Goal: Task Accomplishment & Management: Use online tool/utility

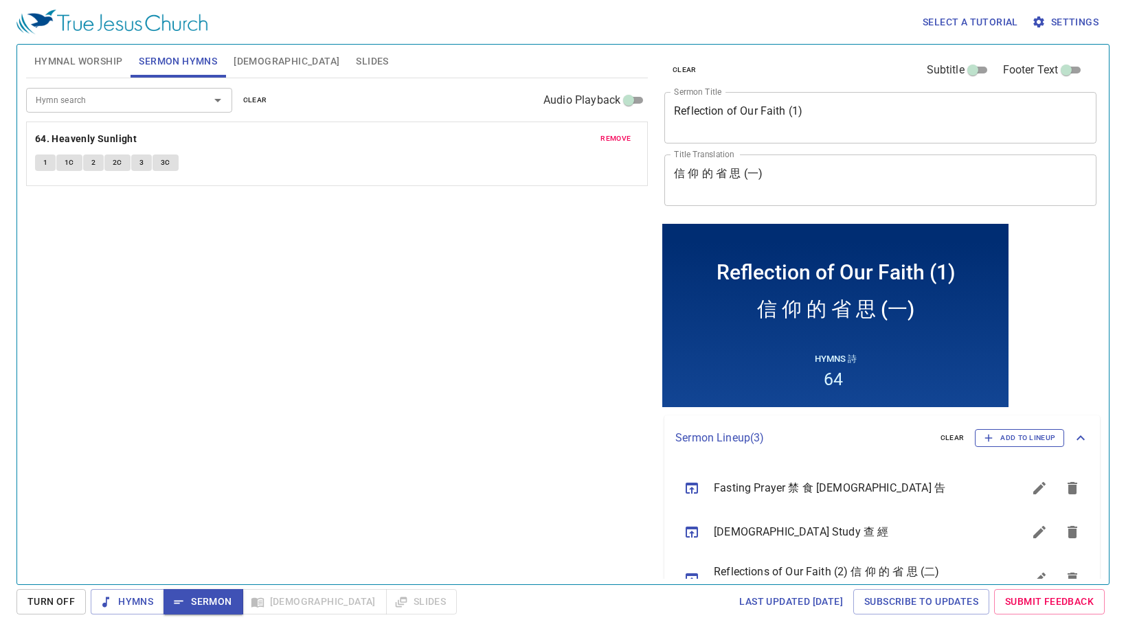
click at [995, 446] on button "Add to Lineup" at bounding box center [1019, 438] width 89 height 18
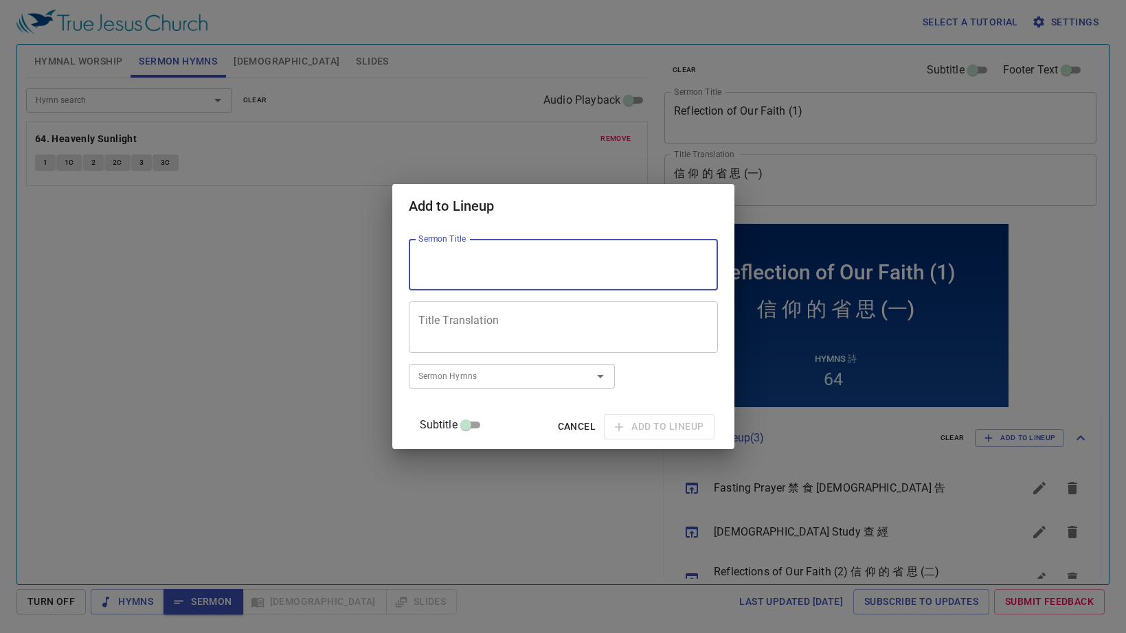
drag, startPoint x: 509, startPoint y: 272, endPoint x: 501, endPoint y: 273, distance: 7.7
click at [508, 272] on textarea "Sermon Title" at bounding box center [563, 265] width 290 height 26
type textarea "Forgiveness and Acceptance"
click at [516, 376] on input "Sermon Hymns" at bounding box center [491, 376] width 157 height 16
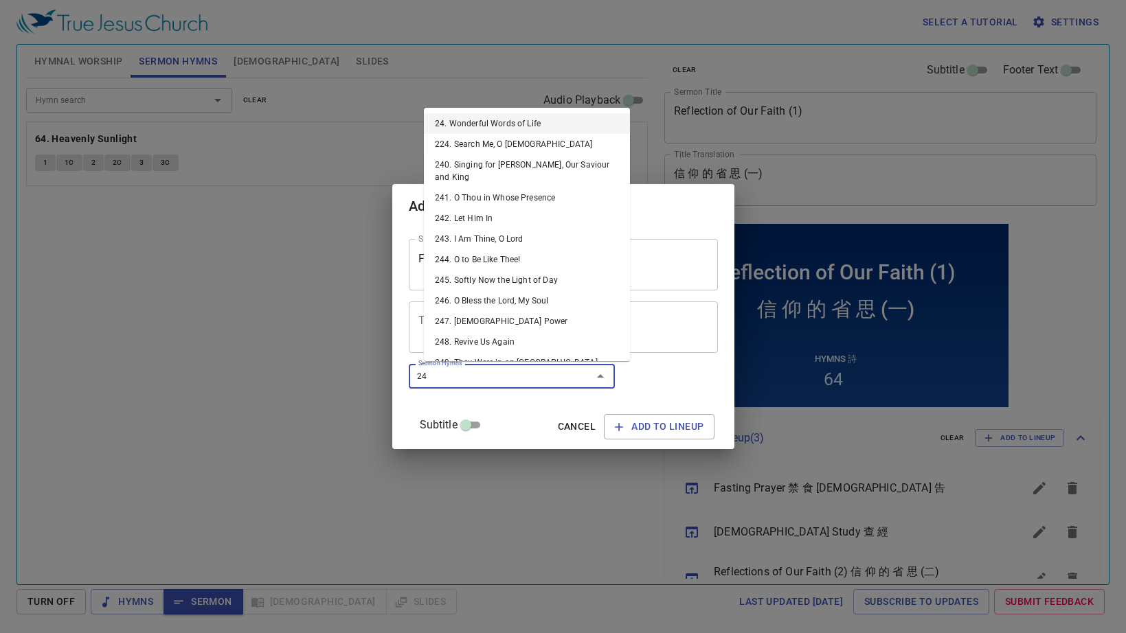
type input "247"
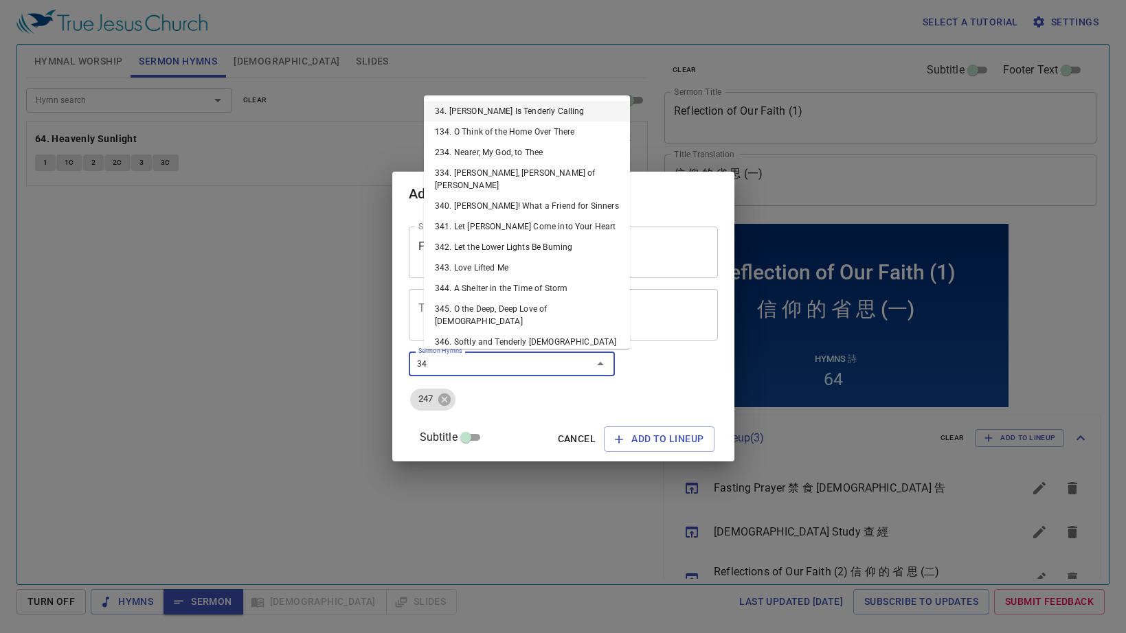
type input "343"
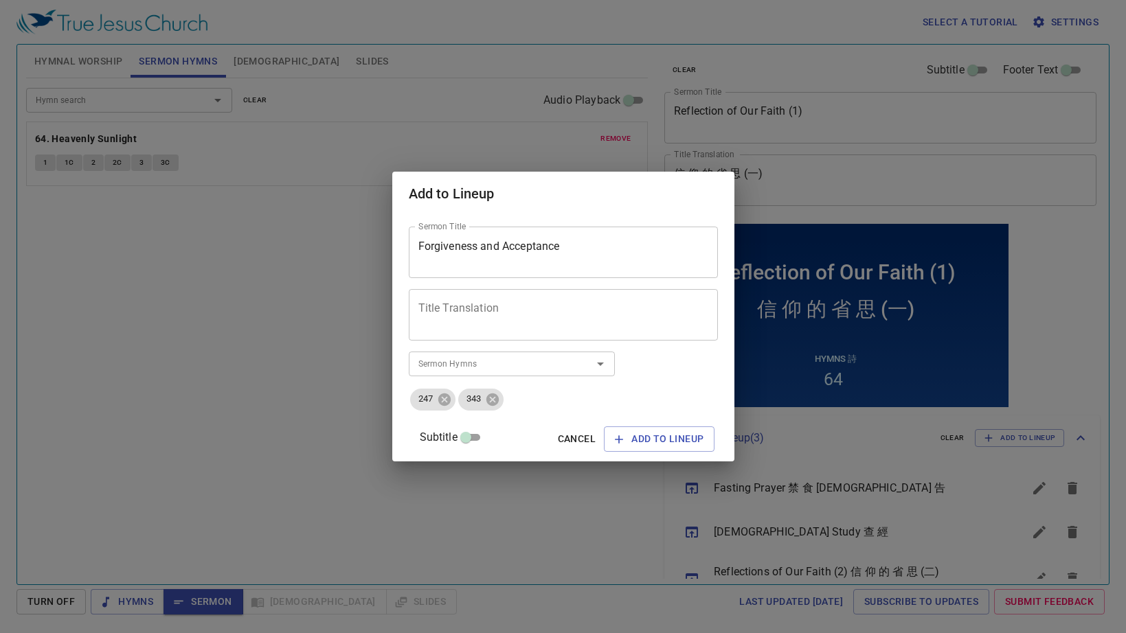
click at [481, 333] on div "Title Translation" at bounding box center [563, 315] width 309 height 52
type textarea "k"
click at [525, 322] on textarea "Title Translation" at bounding box center [563, 315] width 290 height 26
type textarea "苦"
type textarea "寬"
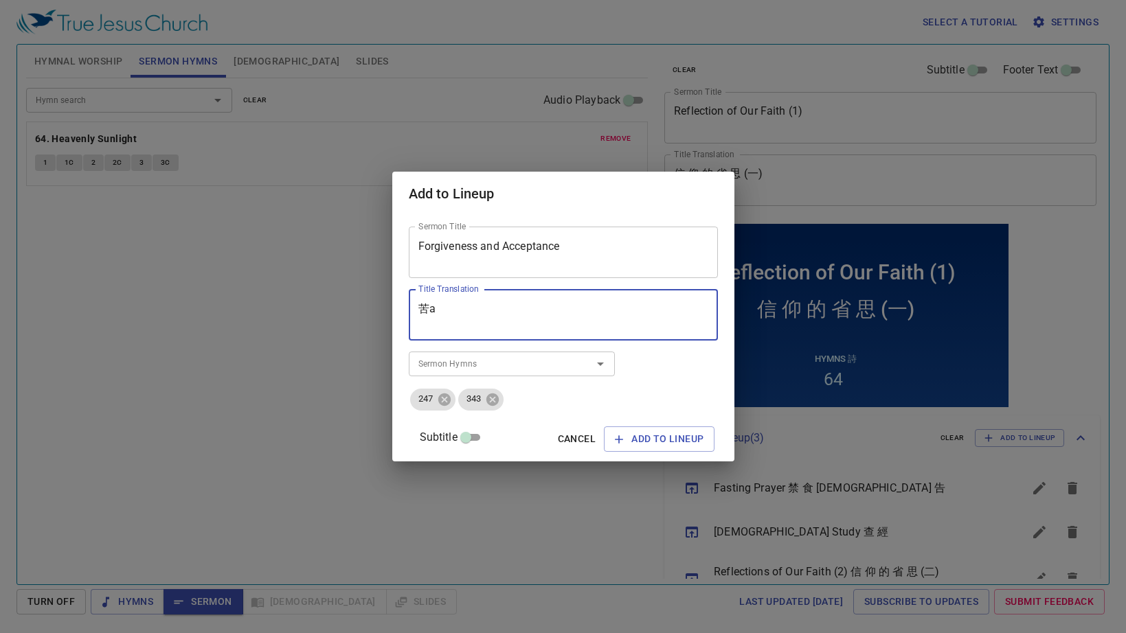
type textarea "苦"
click at [440, 312] on textarea "寛恕與" at bounding box center [563, 315] width 290 height 26
click at [508, 302] on textarea "寬恕與" at bounding box center [563, 315] width 290 height 26
drag, startPoint x: 508, startPoint y: 308, endPoint x: 419, endPoint y: 307, distance: 88.6
click at [419, 307] on div "Sermon Title Forgiveness and Acceptance Sermon Title Title Translation 寬恕與接納 Ti…" at bounding box center [563, 338] width 342 height 245
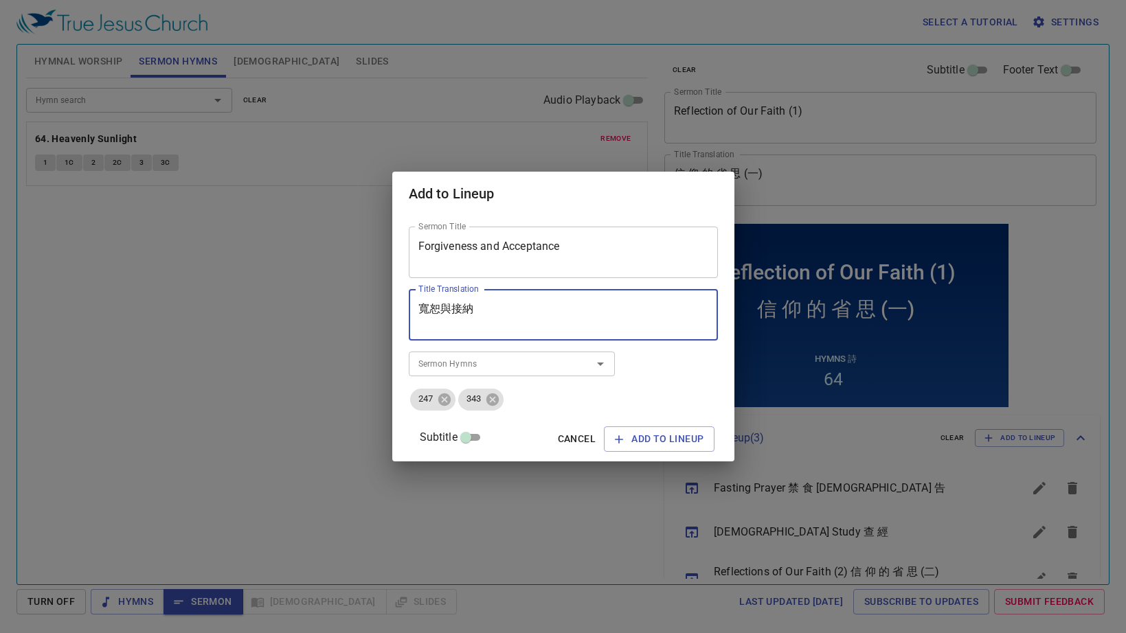
type textarea "寬恕與接納"
click at [527, 314] on textarea "寬恕與接納" at bounding box center [563, 315] width 290 height 26
drag, startPoint x: 529, startPoint y: 308, endPoint x: 344, endPoint y: 306, distance: 184.8
click at [344, 306] on div "Add to Lineup Sermon Title Forgiveness and Acceptance Sermon Title Title Transl…" at bounding box center [563, 316] width 1126 height 633
click at [626, 441] on span "Add to Lineup" at bounding box center [659, 439] width 89 height 17
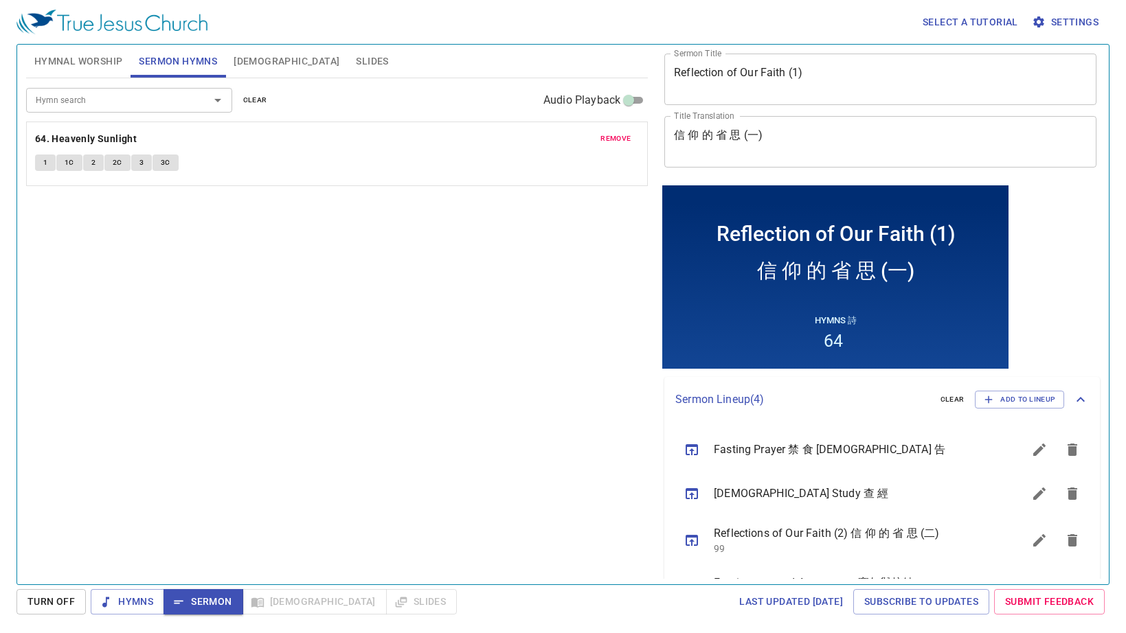
scroll to position [85, 0]
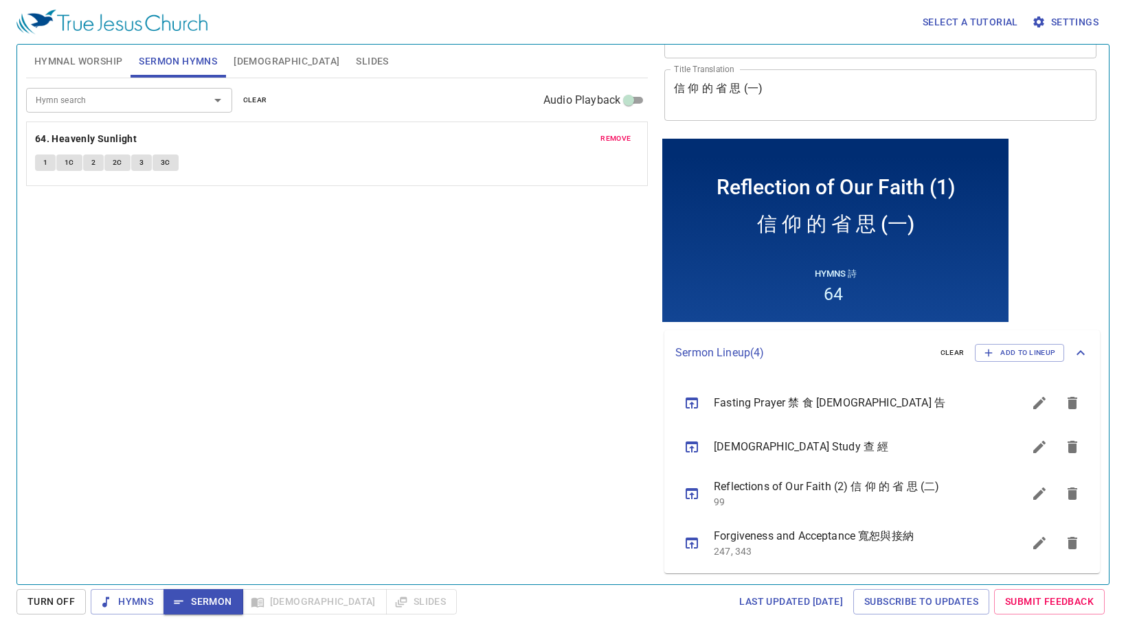
click at [900, 539] on span "Forgiveness and Acceptance 寬恕與接納" at bounding box center [852, 536] width 276 height 16
click at [691, 550] on icon "sermon lineup list" at bounding box center [691, 543] width 16 height 16
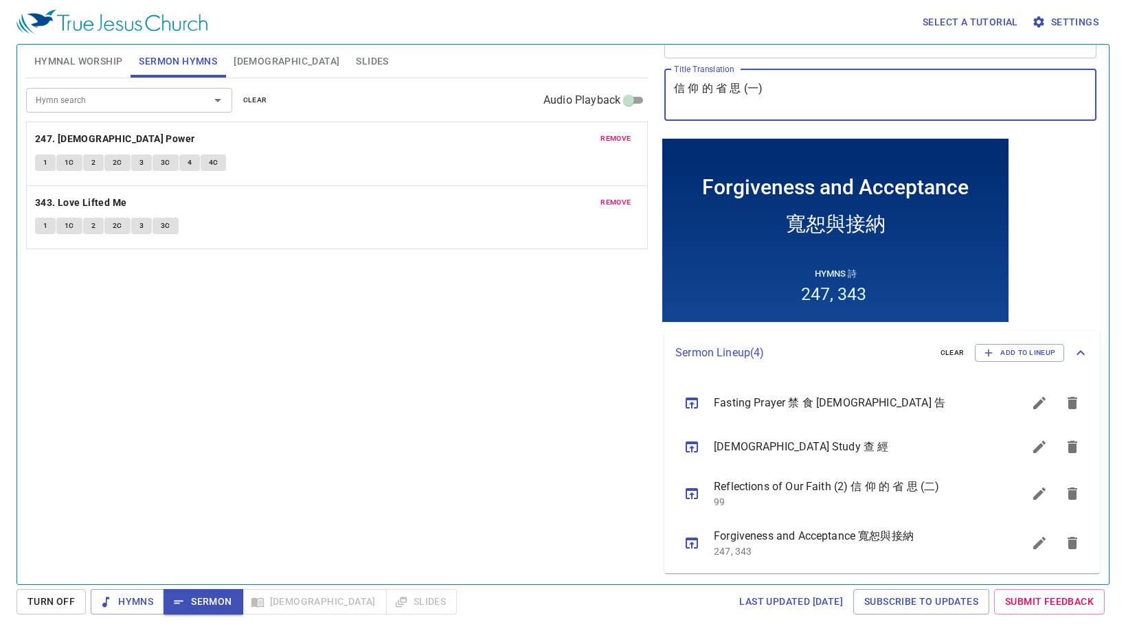
click at [681, 84] on textarea "寬恕與接納" at bounding box center [880, 95] width 413 height 26
type textarea "寬 恕 與 接 納"
click at [537, 423] on div "Hymn search Hymn search clear Audio Playback remove 247. Pentecostal Power 1 1C…" at bounding box center [337, 325] width 622 height 494
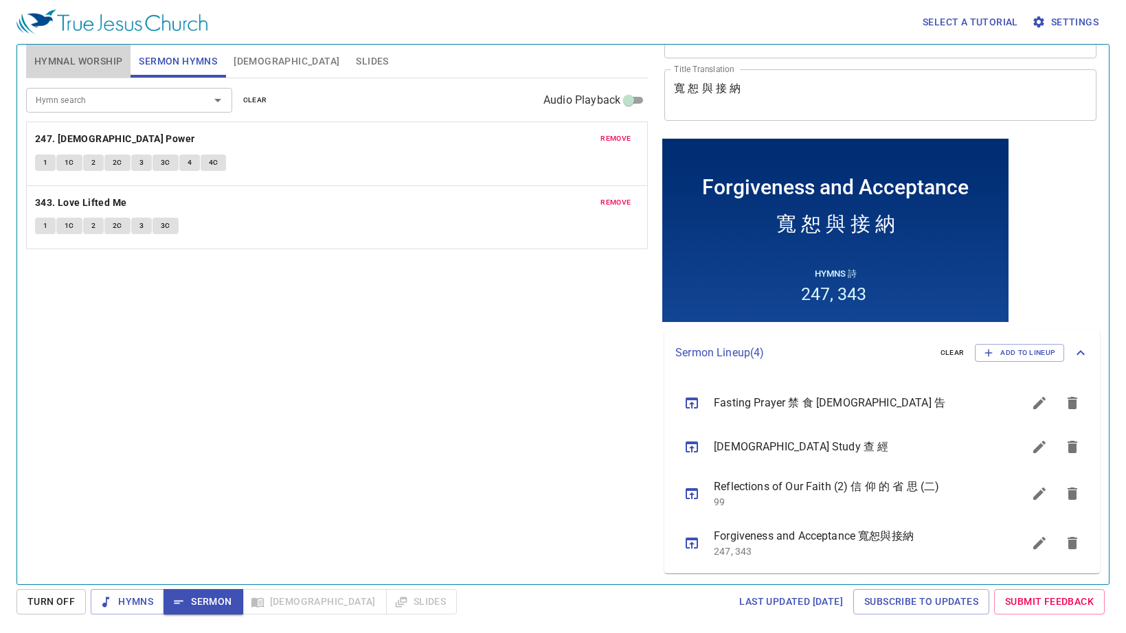
click at [102, 60] on span "Hymnal Worship" at bounding box center [78, 61] width 89 height 17
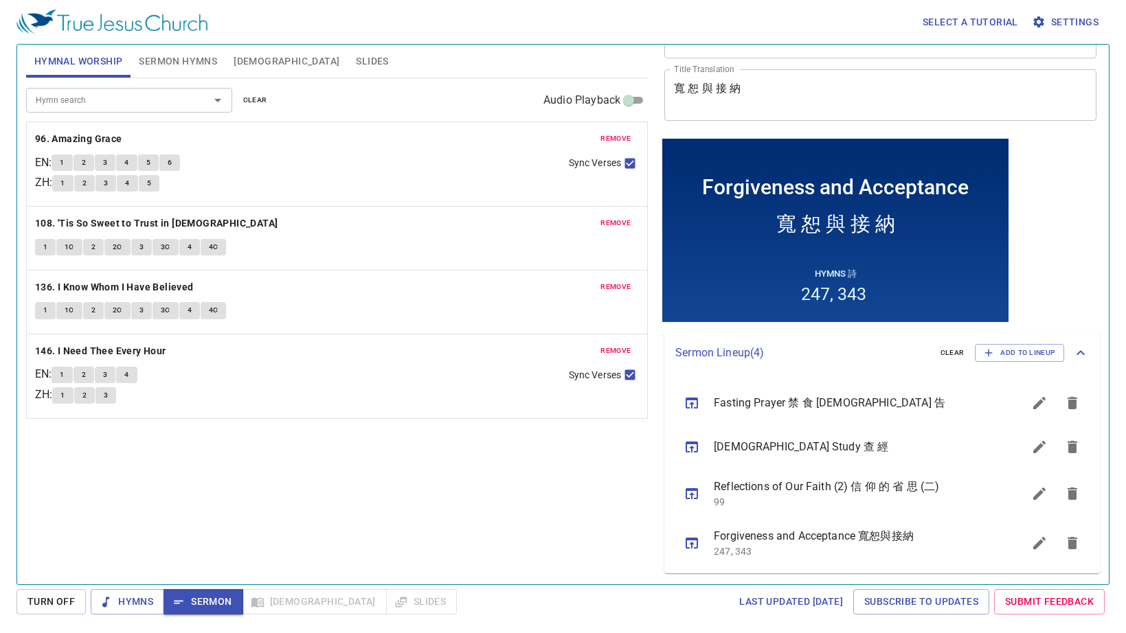
click at [628, 144] on span "remove" at bounding box center [615, 139] width 30 height 12
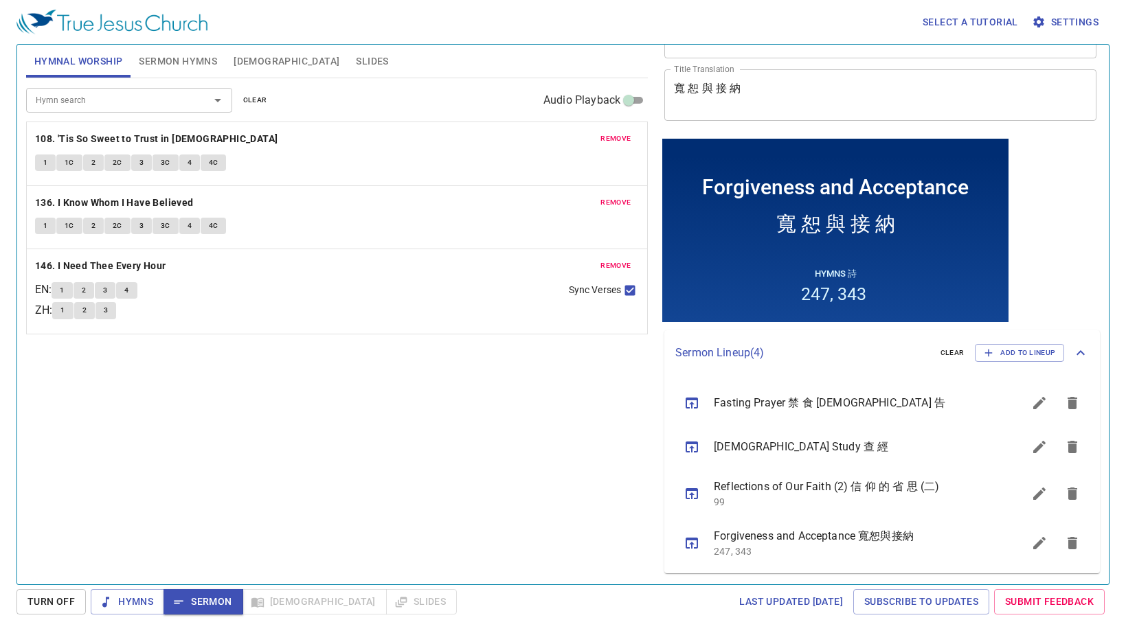
click at [620, 139] on span "remove" at bounding box center [615, 139] width 30 height 12
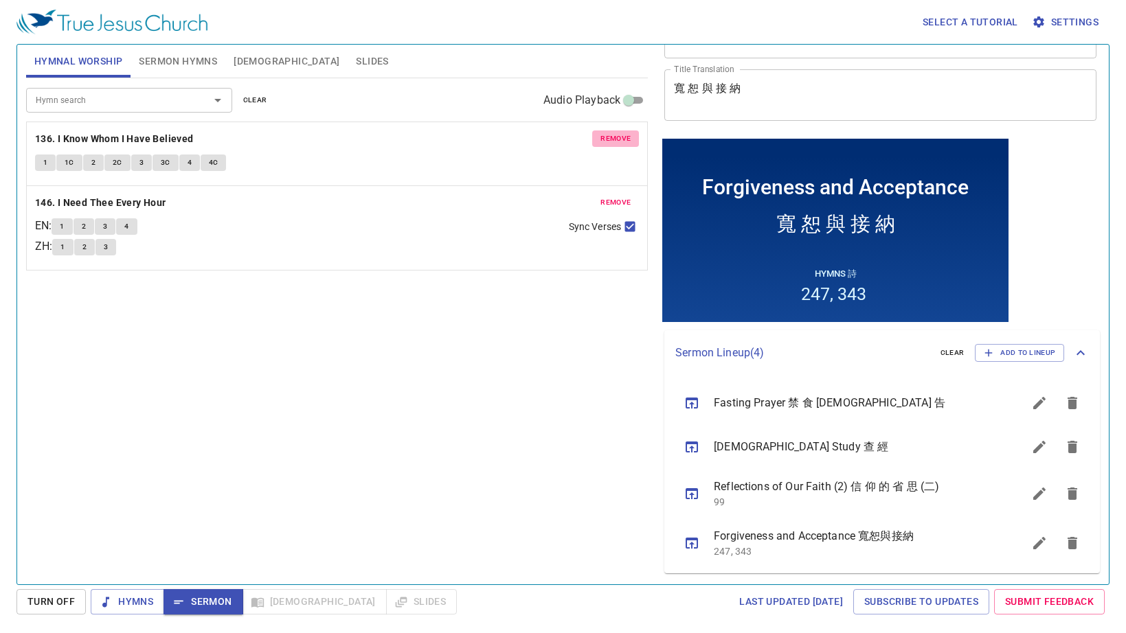
click at [620, 139] on span "remove" at bounding box center [615, 139] width 30 height 12
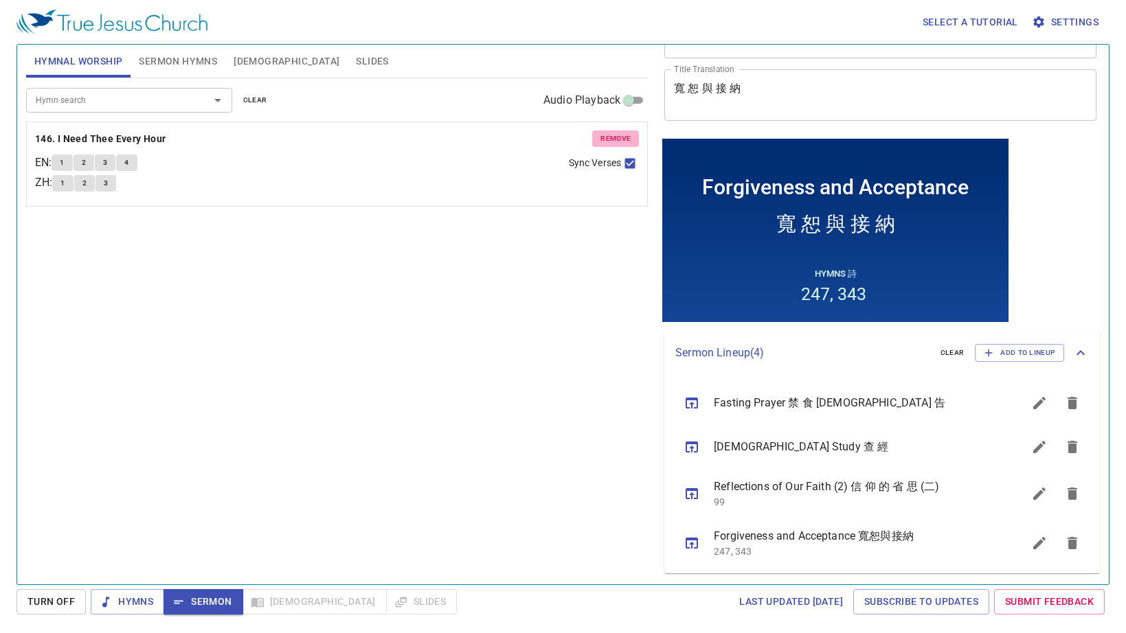
click at [620, 139] on span "remove" at bounding box center [615, 139] width 30 height 12
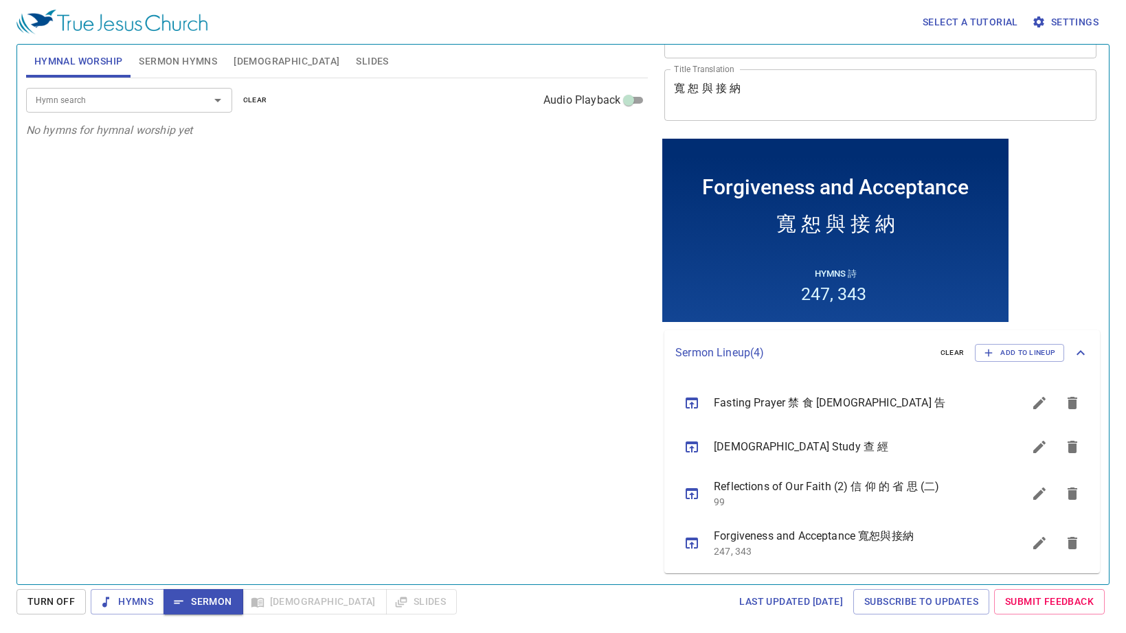
click at [114, 93] on input "Hymn search" at bounding box center [108, 100] width 157 height 16
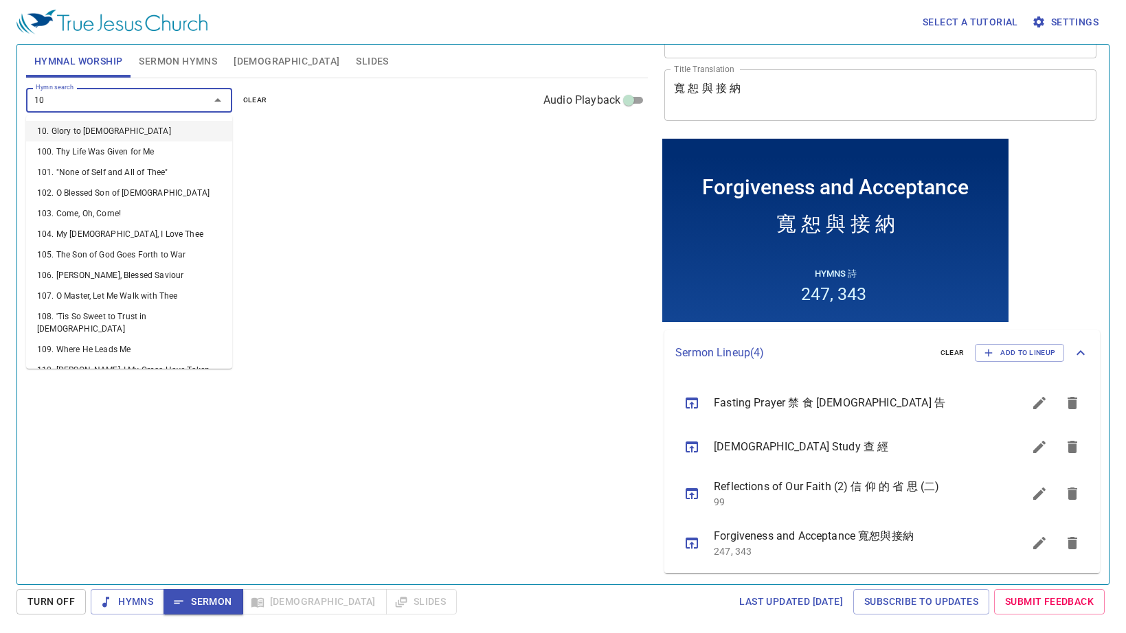
type input "109"
type input "185"
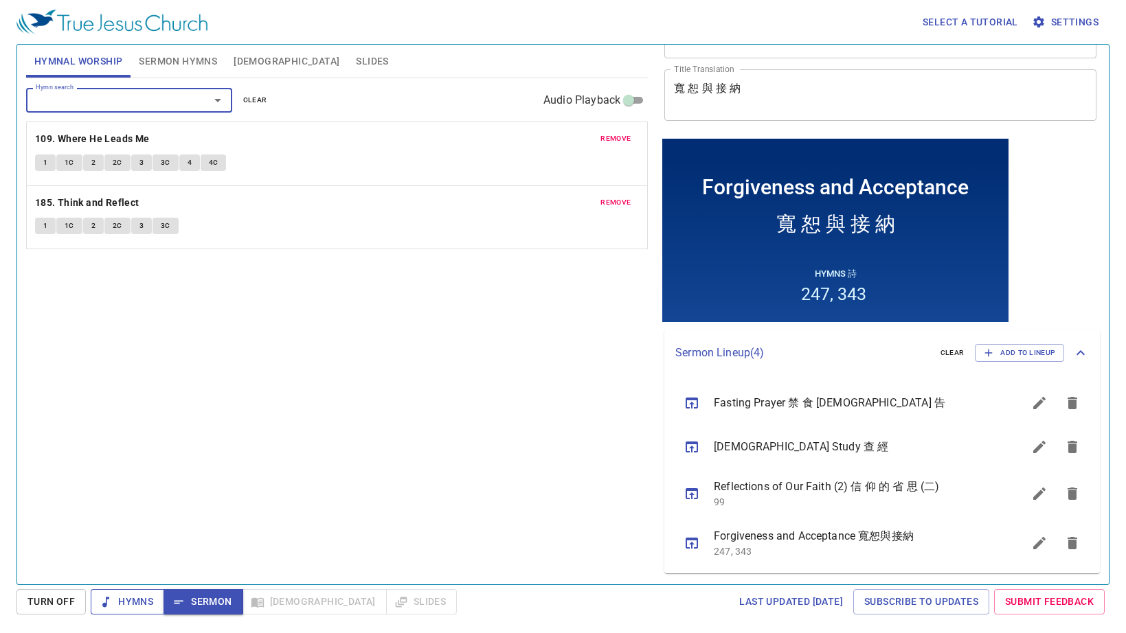
click at [0, 0] on button "Hymns" at bounding box center [0, 0] width 0 height 0
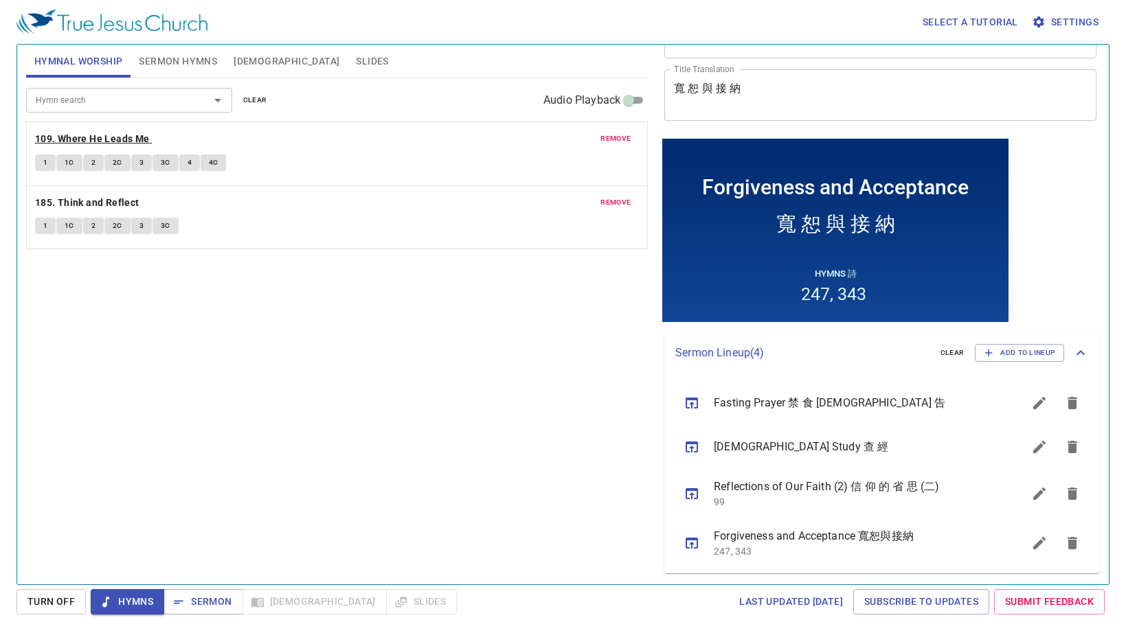
click at [89, 134] on b "109. Where He Leads Me" at bounding box center [92, 138] width 115 height 17
click at [0, 0] on span "Sermon" at bounding box center [0, 0] width 0 height 0
click at [174, 54] on span "Sermon Hymns" at bounding box center [178, 61] width 78 height 17
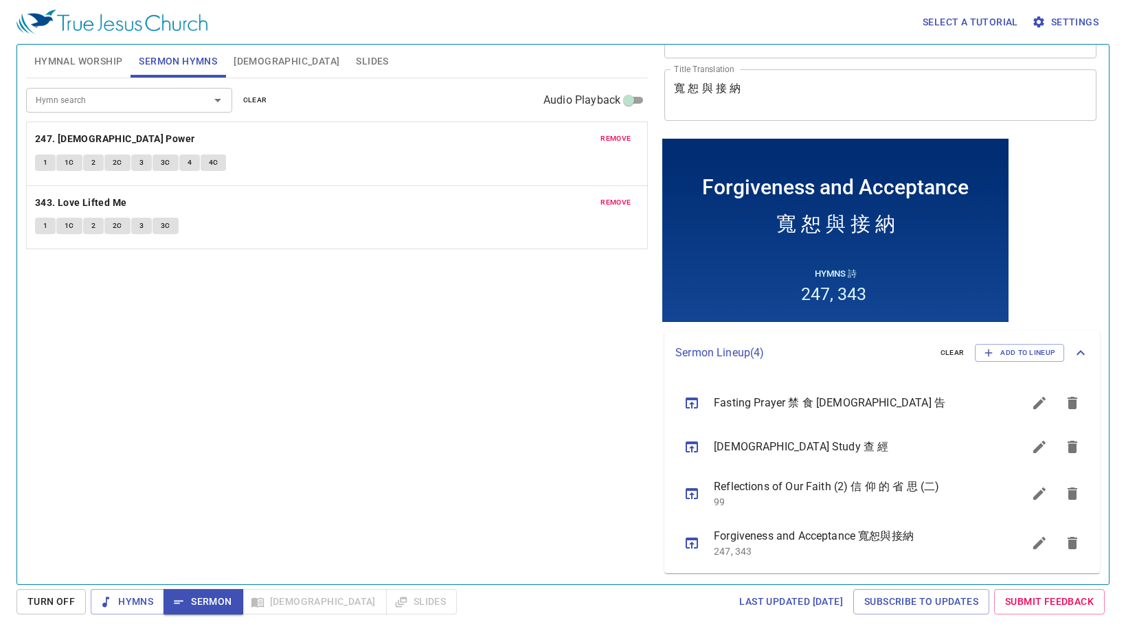
click at [41, 165] on button "1" at bounding box center [45, 163] width 21 height 16
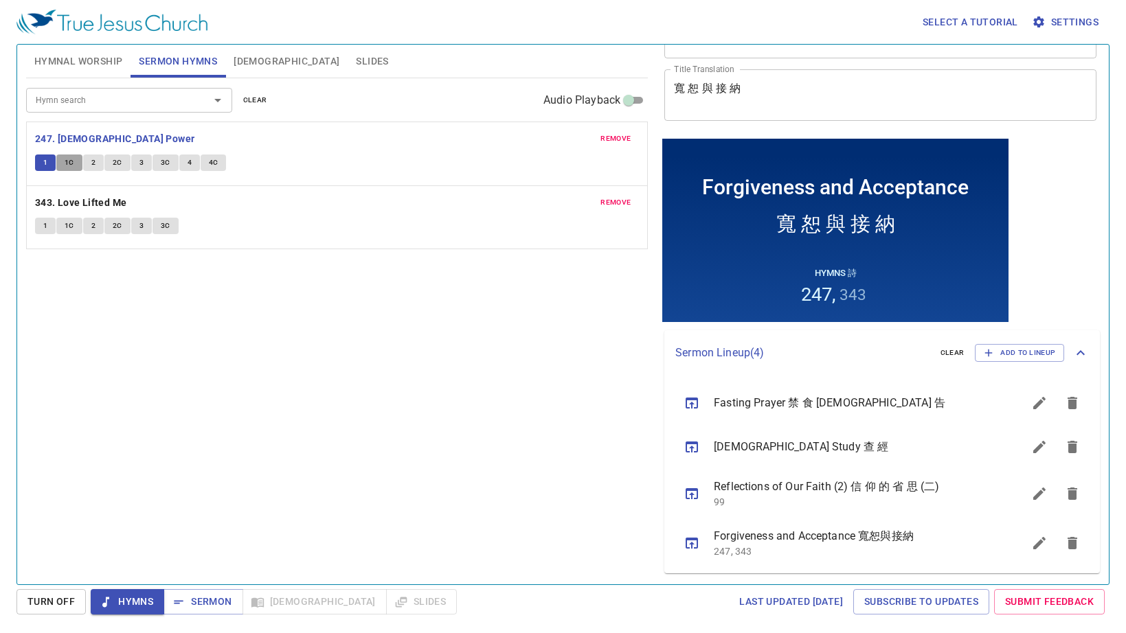
click at [69, 162] on span "1C" at bounding box center [70, 163] width 10 height 12
click at [89, 161] on button "2" at bounding box center [93, 163] width 21 height 16
click at [114, 159] on span "2C" at bounding box center [118, 163] width 10 height 12
click at [141, 165] on span "3" at bounding box center [141, 163] width 4 height 12
click at [163, 161] on span "3C" at bounding box center [166, 163] width 10 height 12
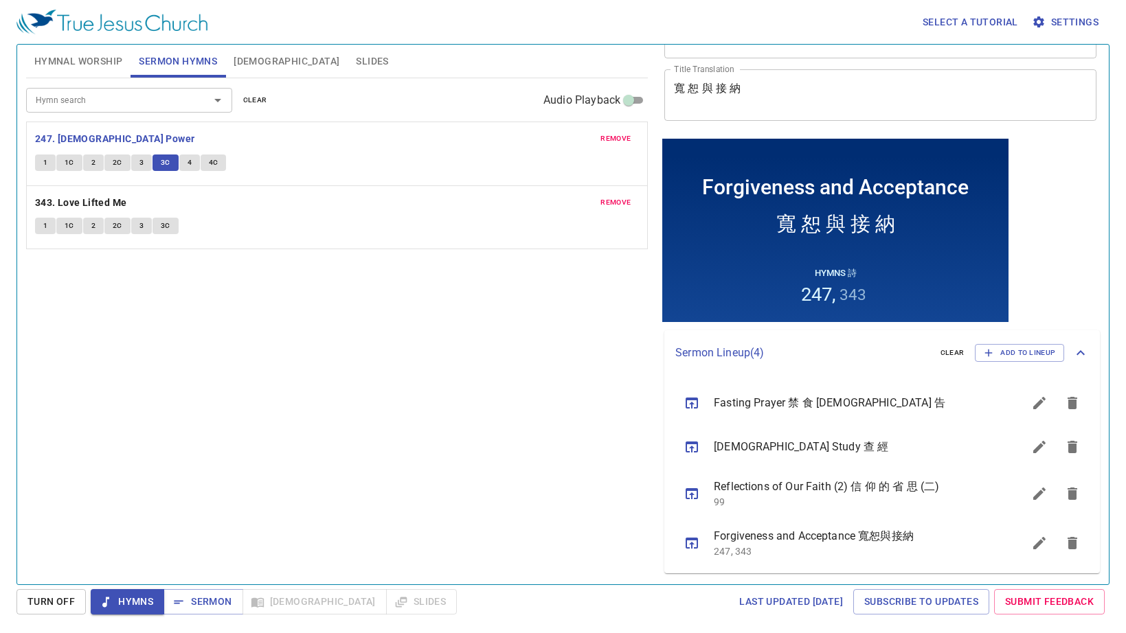
click at [187, 162] on span "4" at bounding box center [189, 163] width 4 height 12
click at [212, 163] on span "4C" at bounding box center [214, 163] width 10 height 12
click at [0, 0] on span "Sermon" at bounding box center [0, 0] width 0 height 0
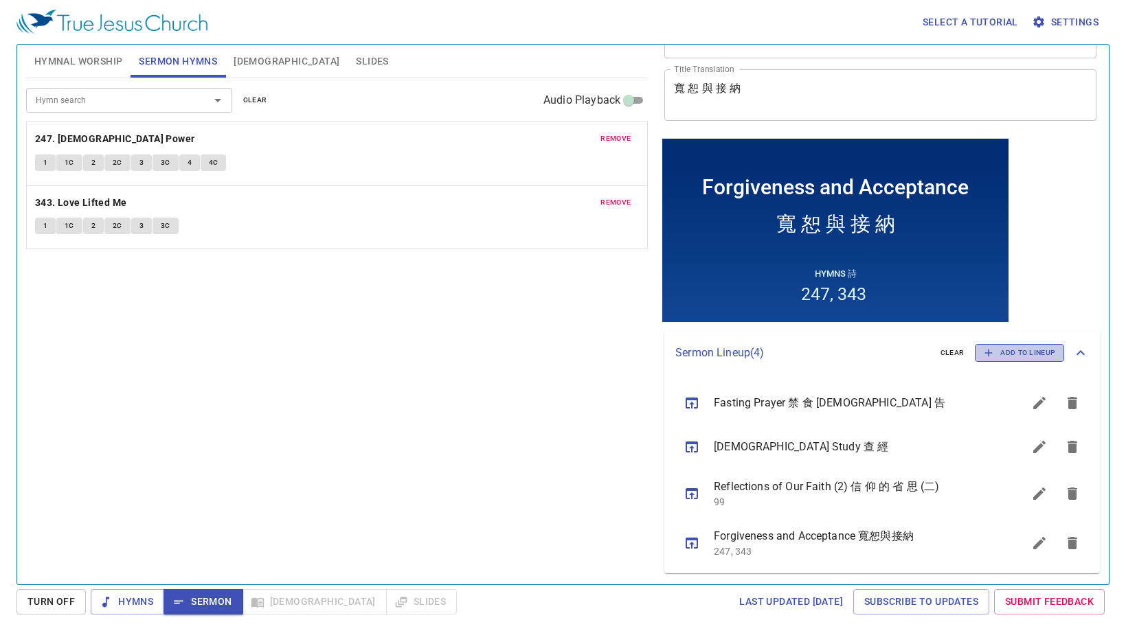
click at [1016, 348] on span "Add to Lineup" at bounding box center [1018, 353] width 71 height 12
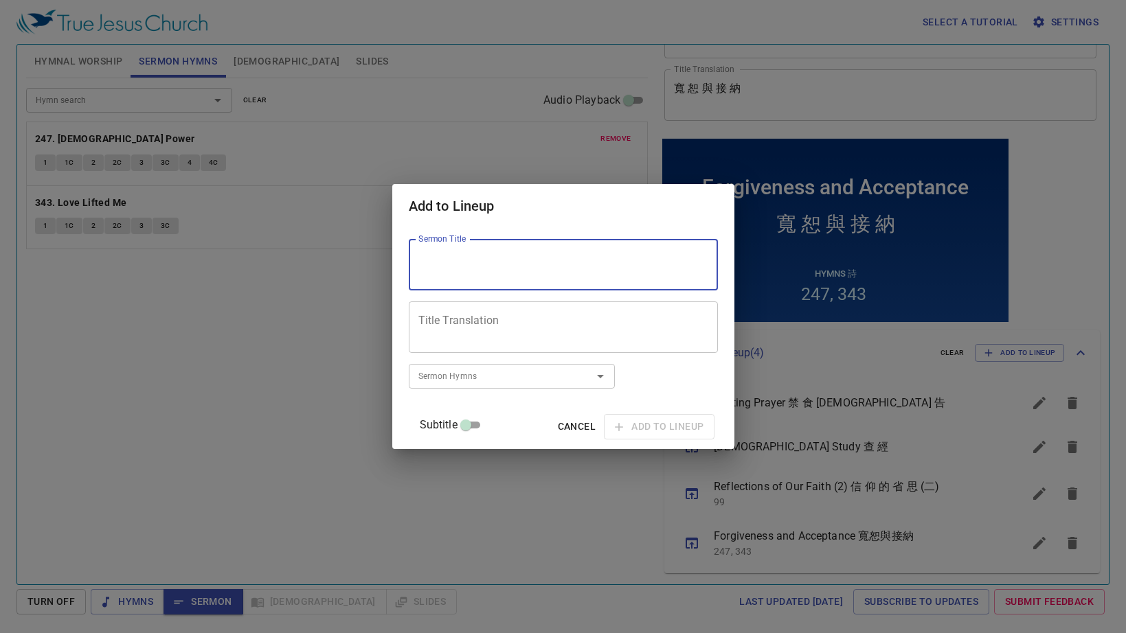
click at [0, 0] on textarea "Sermon Title" at bounding box center [0, 0] width 0 height 0
type textarea "Be a New Creation"
click at [0, 0] on input "Sermon Hymns" at bounding box center [0, 0] width 0 height 0
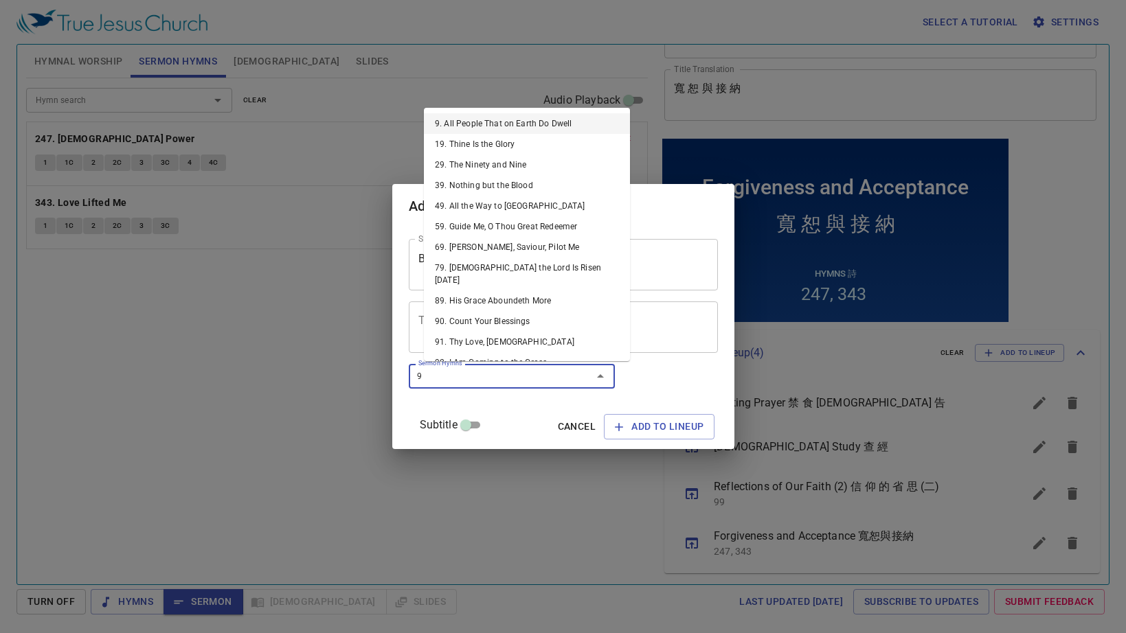
type input "93"
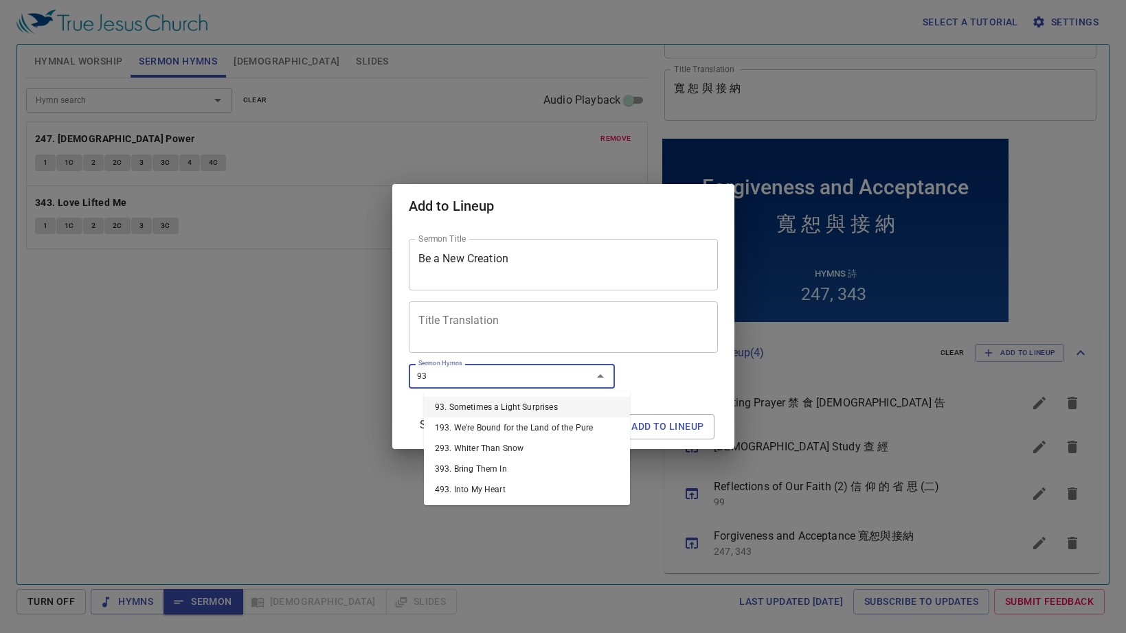
click at [525, 405] on li "93. Sometimes a Light Surprises" at bounding box center [527, 407] width 206 height 21
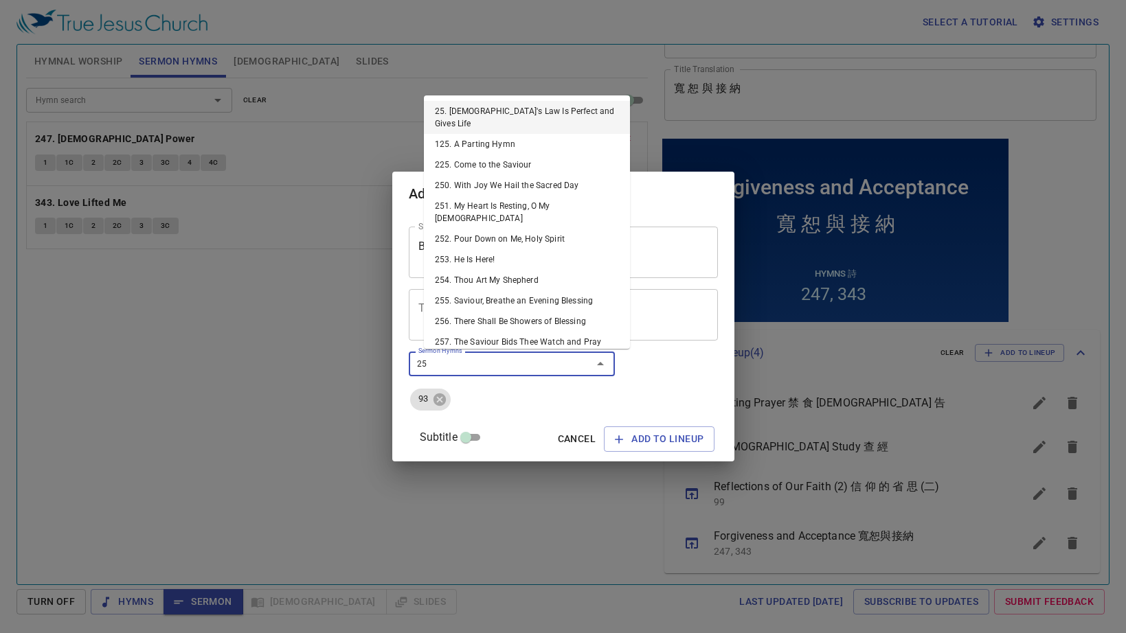
type input "250"
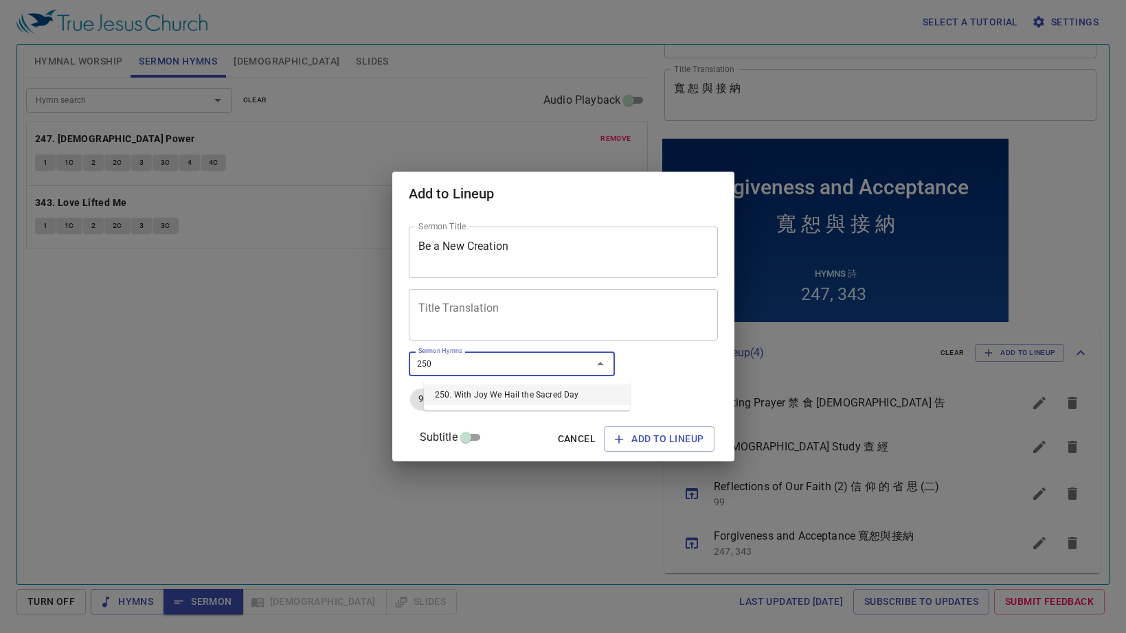
click at [509, 394] on li "250. With Joy We Hail the Sacred Day" at bounding box center [527, 395] width 206 height 21
click at [525, 307] on textarea "Title Translation" at bounding box center [563, 315] width 290 height 26
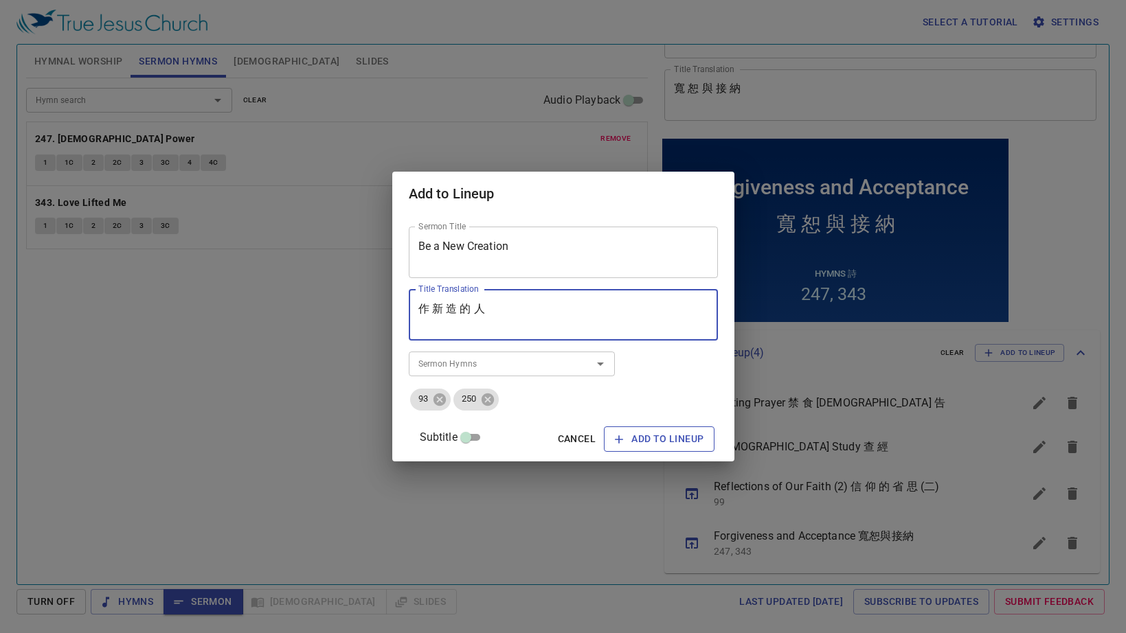
type textarea "作 新 造 的 人"
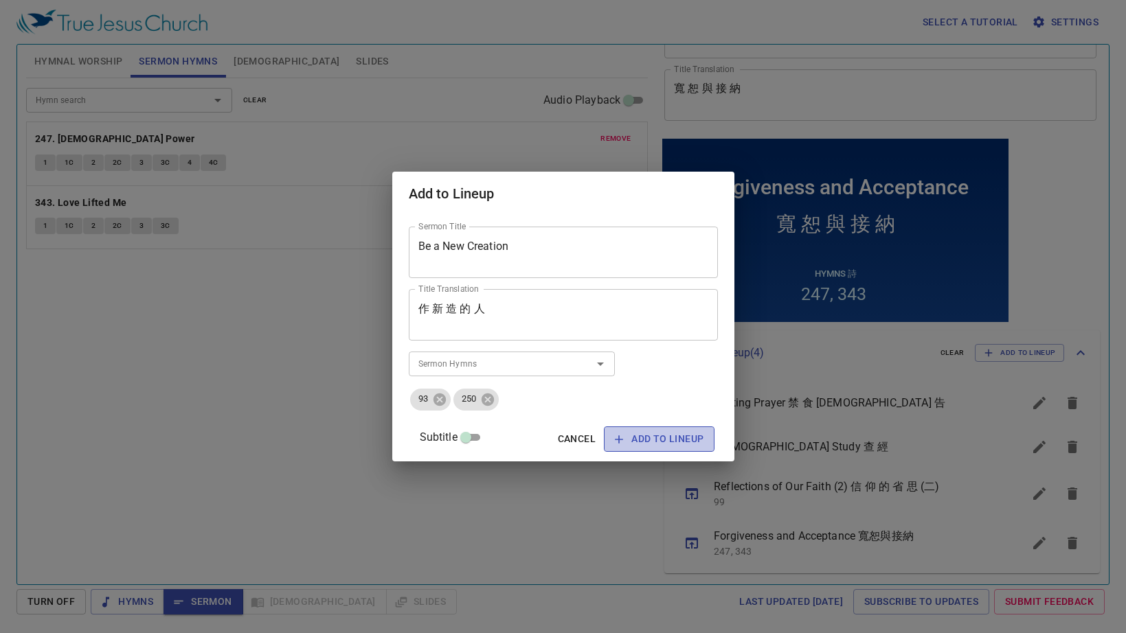
click at [0, 0] on span "Add to Lineup" at bounding box center [0, 0] width 0 height 0
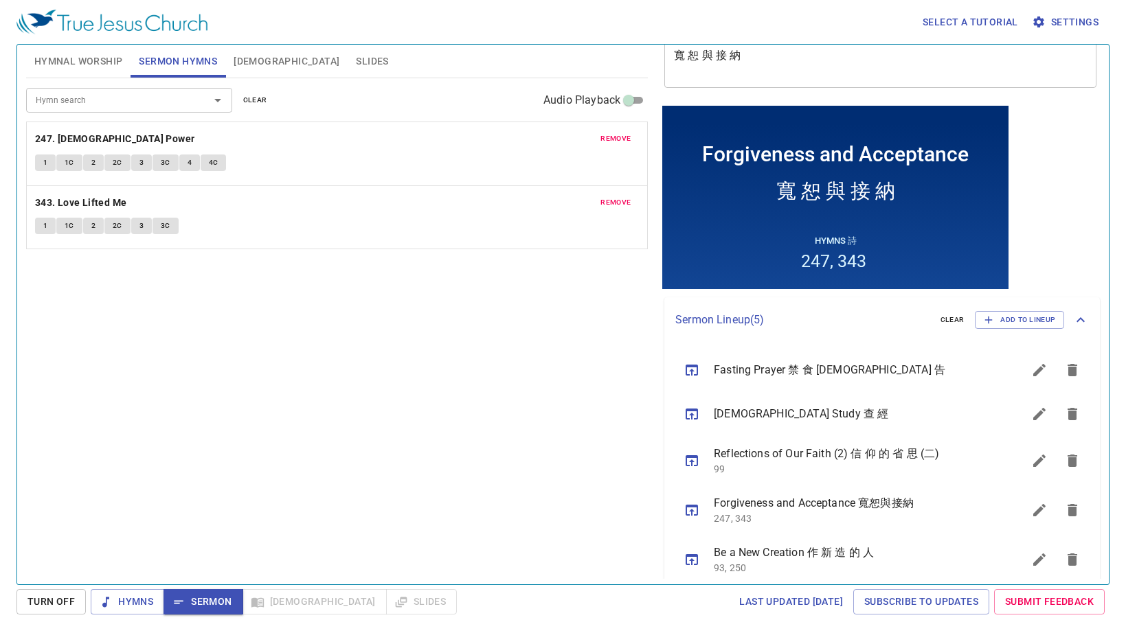
scroll to position [135, 0]
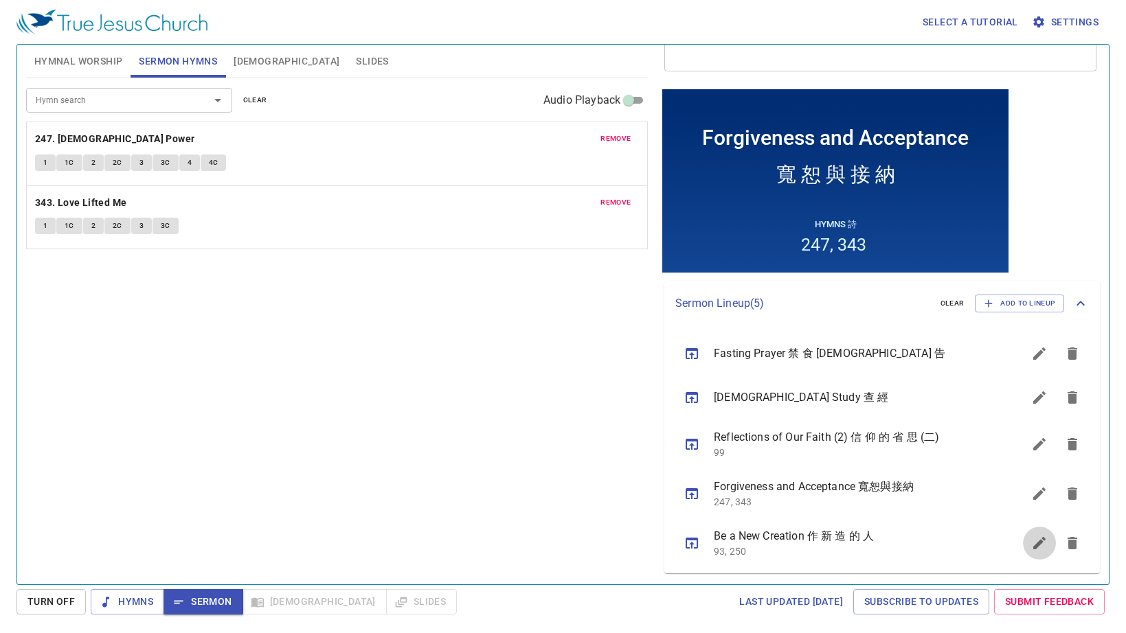
click at [0, 0] on icon "sermon lineup list" at bounding box center [0, 0] width 0 height 0
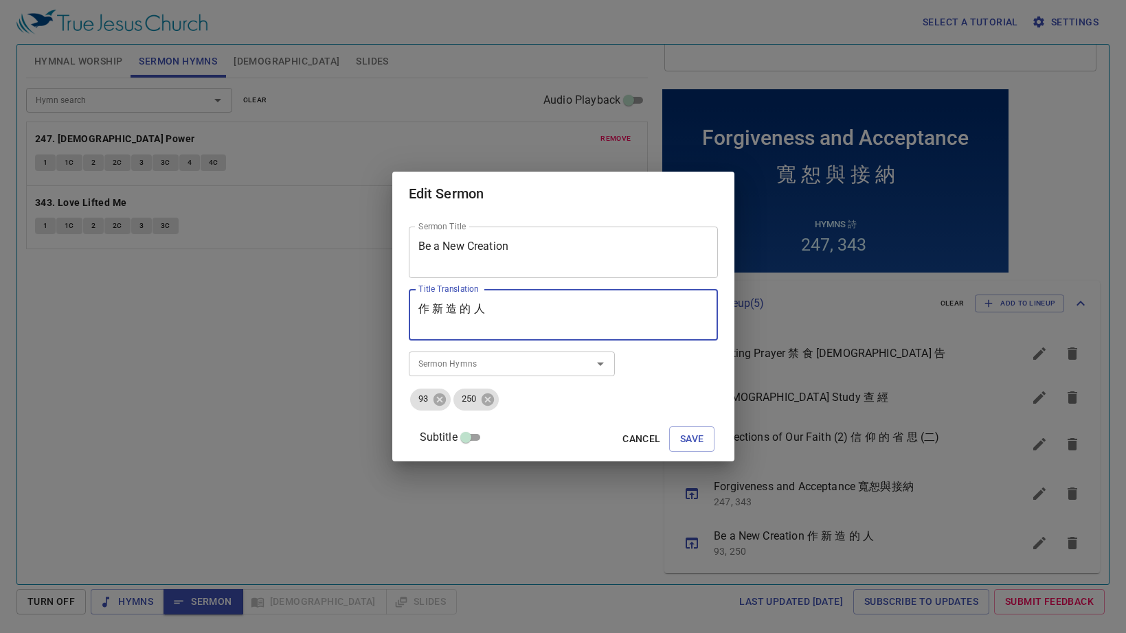
drag, startPoint x: 527, startPoint y: 310, endPoint x: 288, endPoint y: 287, distance: 240.8
click at [288, 287] on div "Edit Sermon Sermon Title Be a New Creation Sermon Title Title Translation 作 新 造…" at bounding box center [563, 316] width 1126 height 633
click at [0, 0] on button "Cancel" at bounding box center [0, 0] width 0 height 0
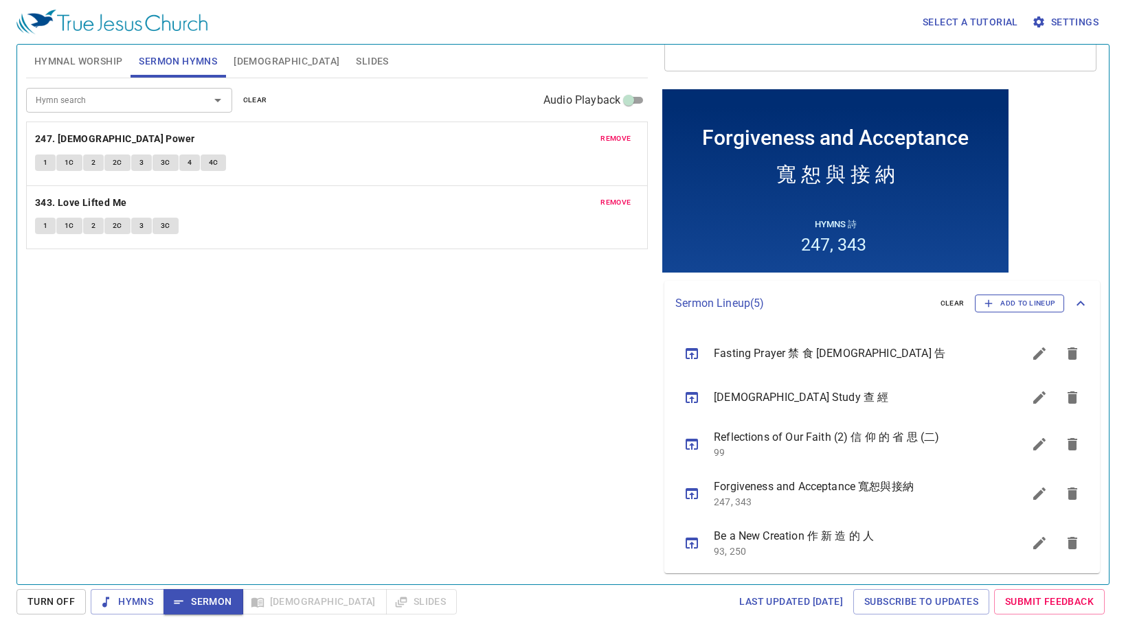
click at [1019, 304] on span "Add to Lineup" at bounding box center [1018, 303] width 71 height 12
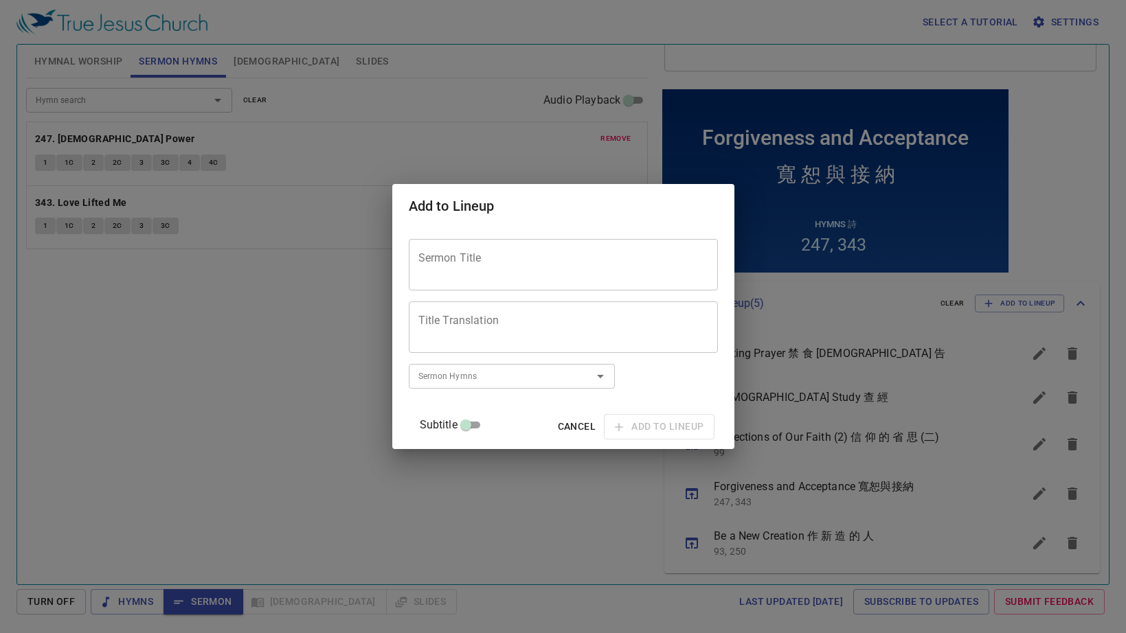
click at [590, 297] on div "Sermon Title Sermon Title Title Translation Title Translation Subtitle Subtitle…" at bounding box center [563, 338] width 309 height 209
click at [593, 282] on div "Sermon Title" at bounding box center [563, 265] width 309 height 52
click at [0, 0] on textarea "Sermon Title" at bounding box center [0, 0] width 0 height 0
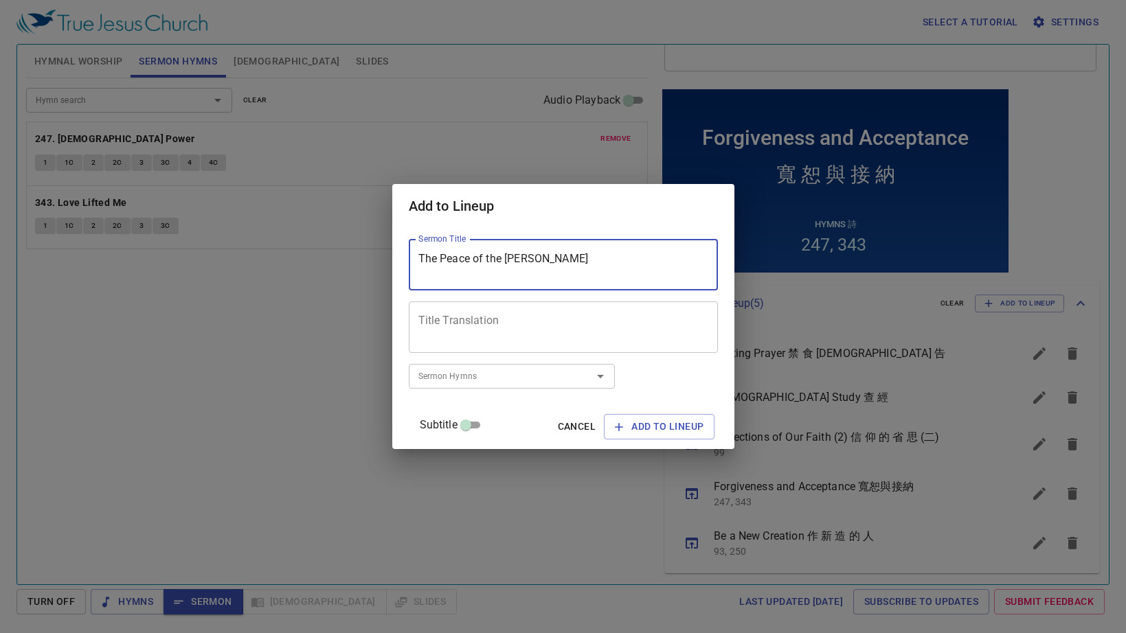
type textarea "The Peace of the Lord Jesus"
click at [551, 300] on div "Sermon Title The Peace of the Lord Jesus Sermon Title Title Translation Title T…" at bounding box center [563, 338] width 309 height 209
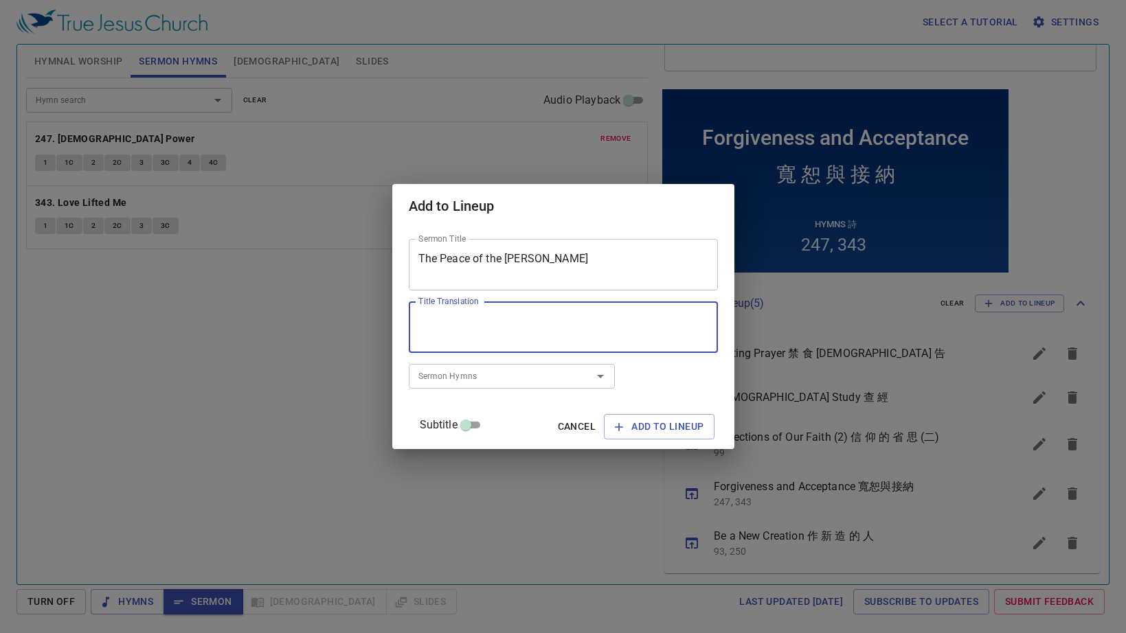
click at [552, 326] on textarea "Title Translation" at bounding box center [563, 328] width 290 height 26
click at [508, 326] on textarea "Title Translation" at bounding box center [563, 328] width 290 height 26
drag, startPoint x: 523, startPoint y: 319, endPoint x: 375, endPoint y: 286, distance: 152.0
click at [375, 286] on div "Add to Lineup Sermon Title The Peace of the Lord Jesus Sermon Title Title Trans…" at bounding box center [563, 316] width 1126 height 633
type textarea "主耶穌所賜的平安"
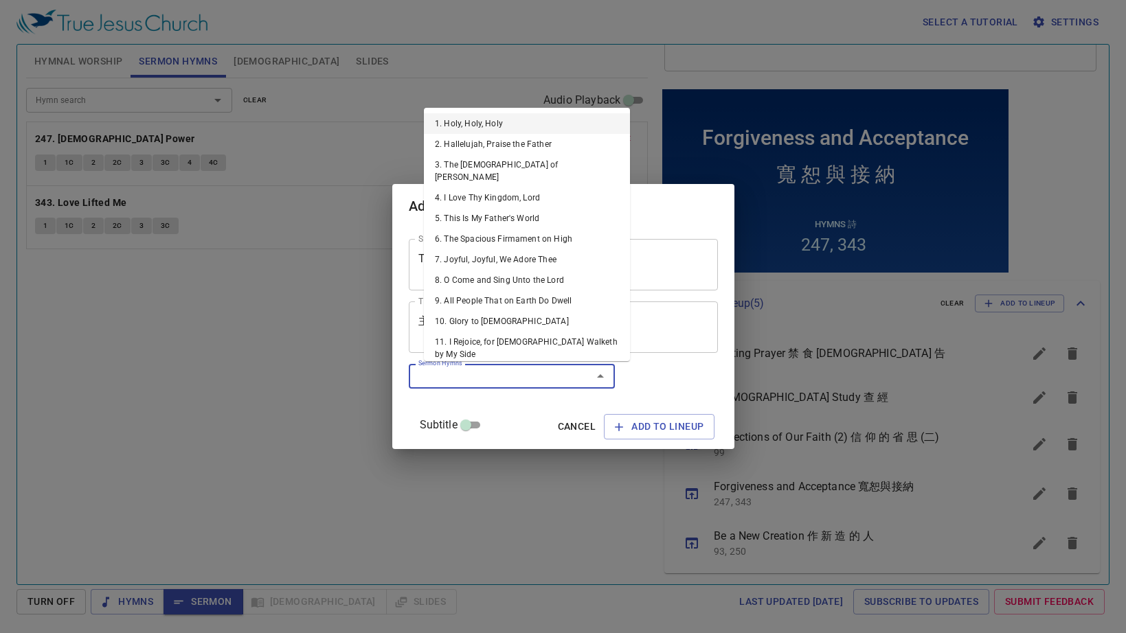
click at [0, 0] on input "Sermon Hymns" at bounding box center [0, 0] width 0 height 0
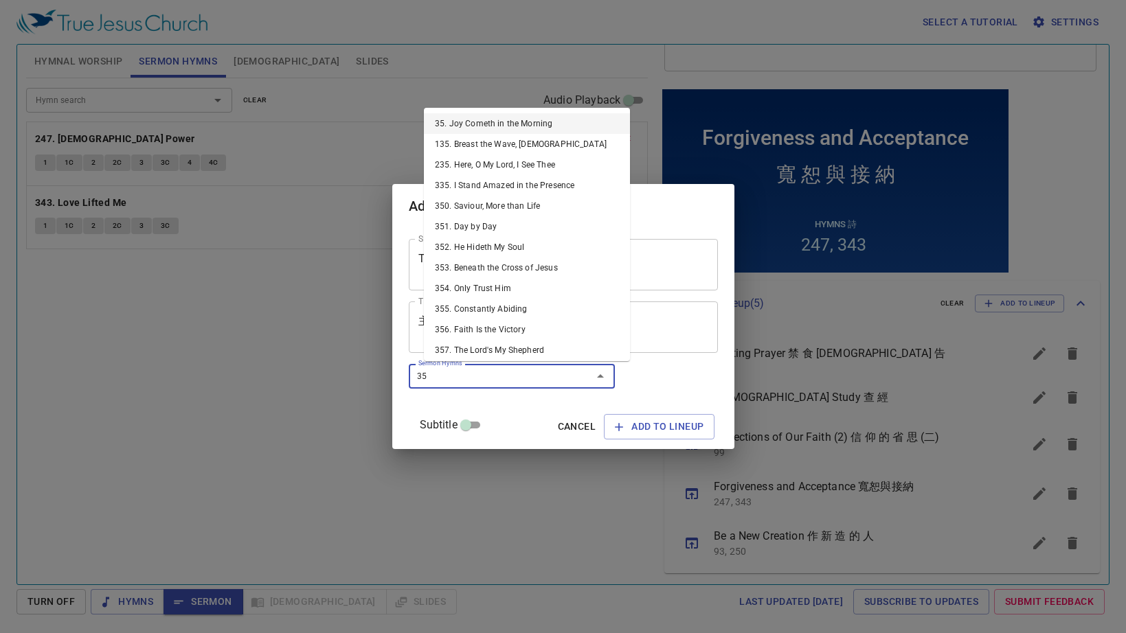
type input "355"
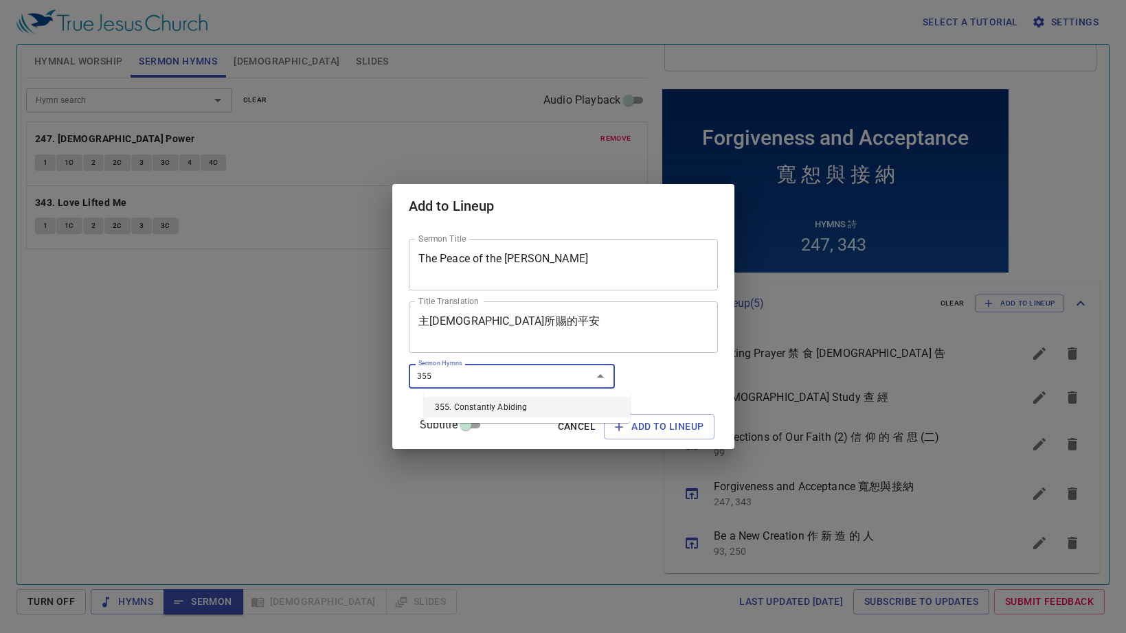
click at [0, 0] on li "355. Constantly Abiding" at bounding box center [0, 0] width 0 height 0
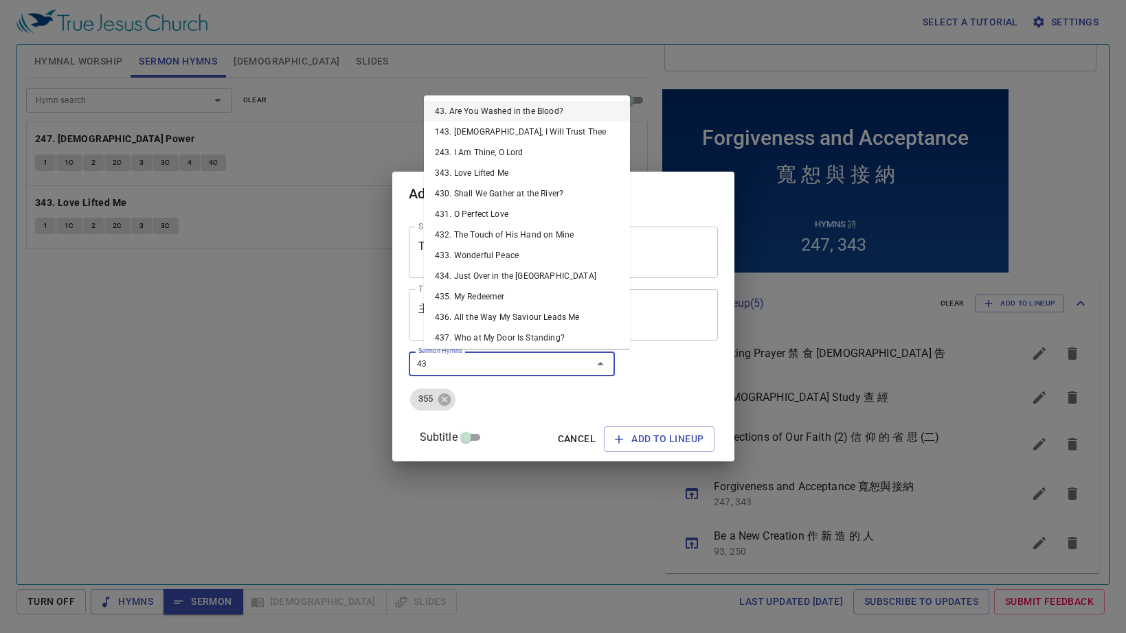
type input "433"
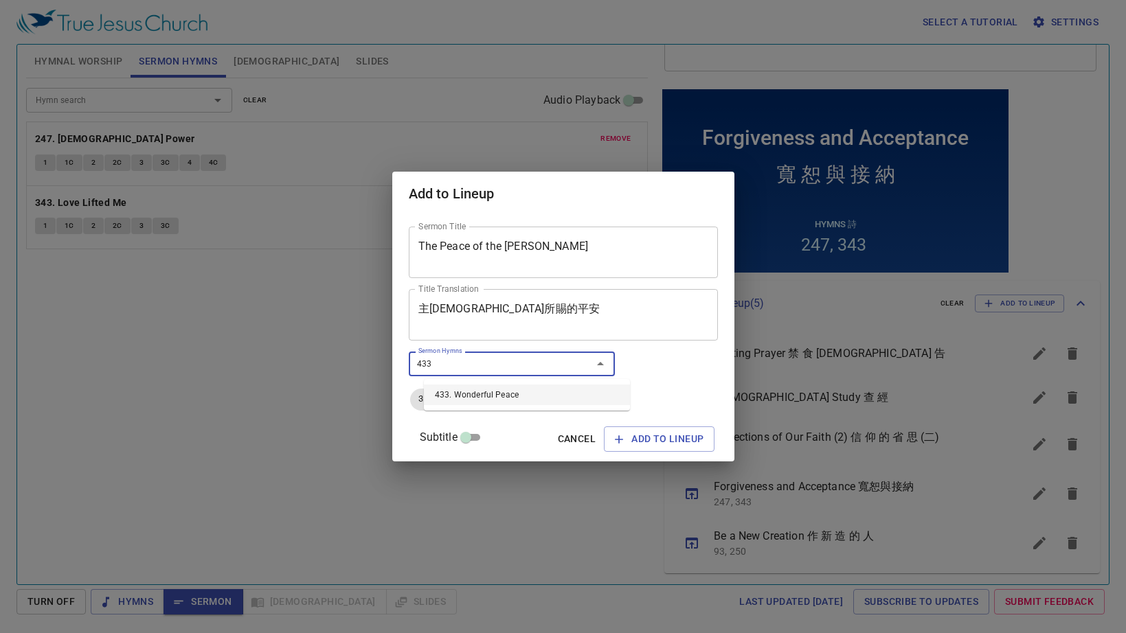
click at [483, 396] on li "433. Wonderful Peace" at bounding box center [527, 395] width 206 height 21
click at [463, 309] on textarea "主耶穌所賜的平安" at bounding box center [563, 315] width 290 height 26
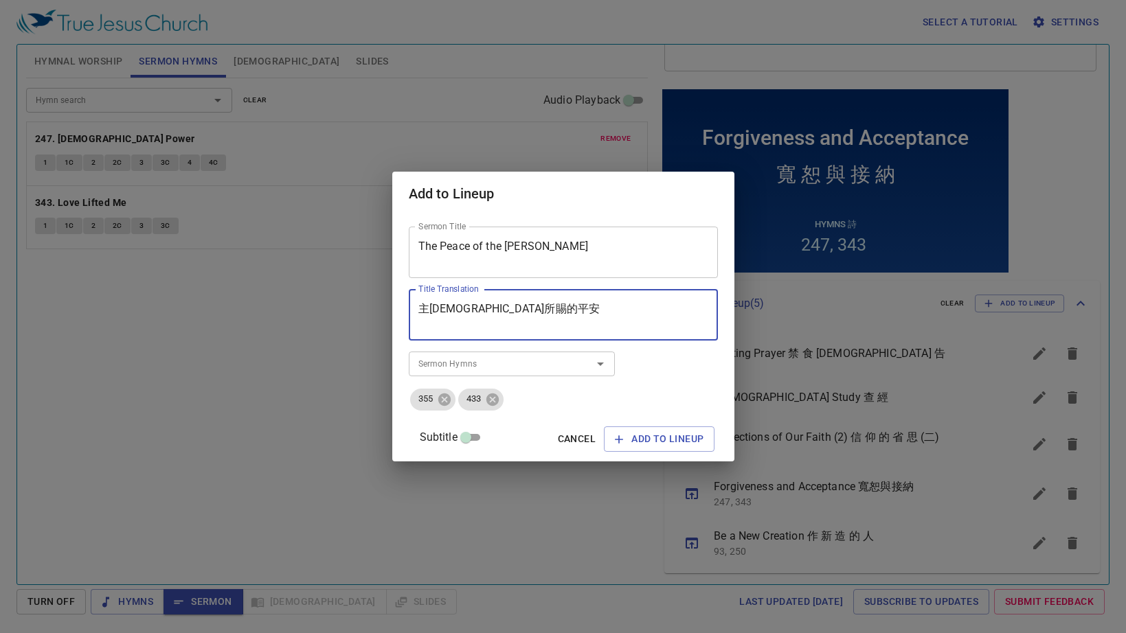
drag, startPoint x: 544, startPoint y: 310, endPoint x: 377, endPoint y: 297, distance: 167.4
click at [377, 297] on div "Add to Lineup Sermon Title The Peace of the Lord Jesus Sermon Title Title Trans…" at bounding box center [563, 316] width 1126 height 633
click at [454, 309] on textarea "主耶穌所賜的平安" at bounding box center [563, 315] width 290 height 26
type textarea "主 耶 穌 所 賜 的 平 安"
click at [0, 0] on icon "button" at bounding box center [0, 0] width 0 height 0
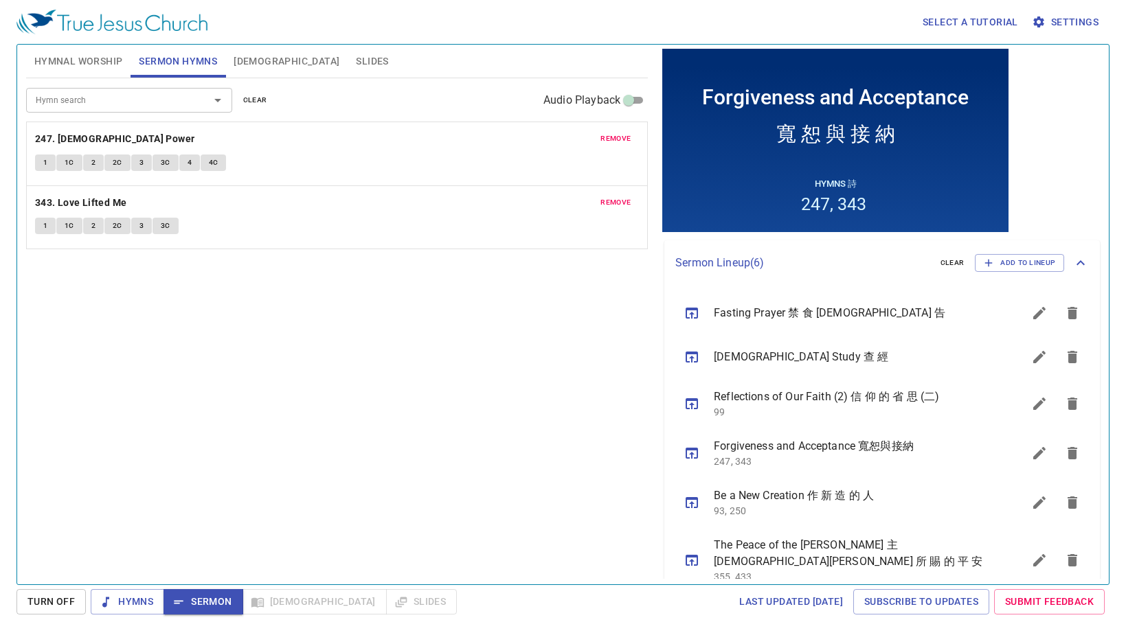
scroll to position [184, 0]
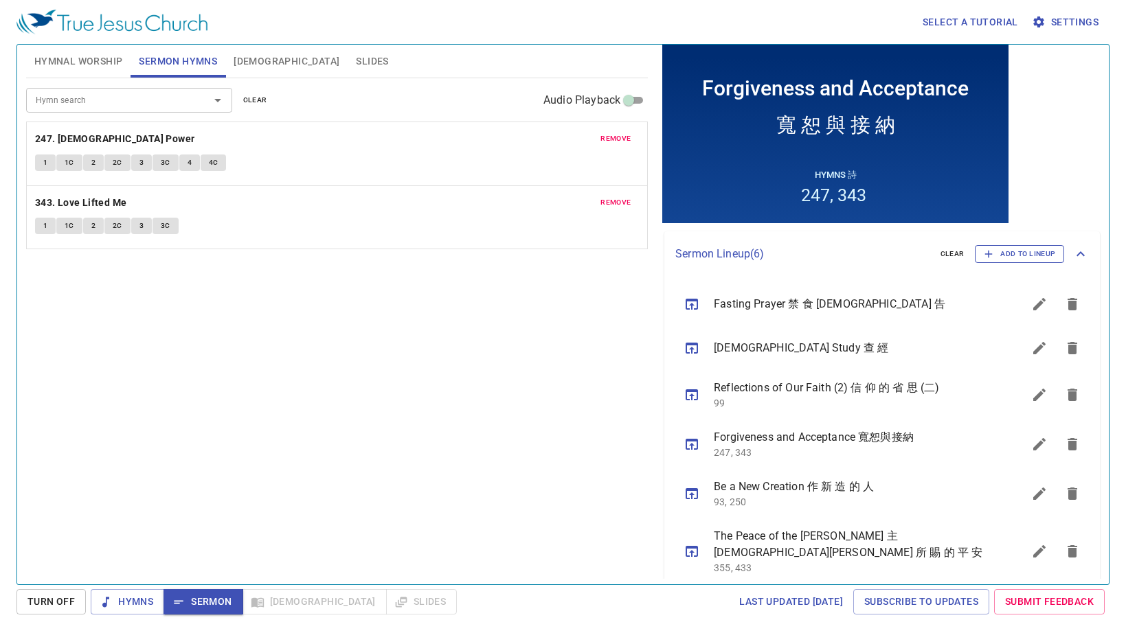
click at [1024, 253] on span "Add to Lineup" at bounding box center [1018, 254] width 71 height 12
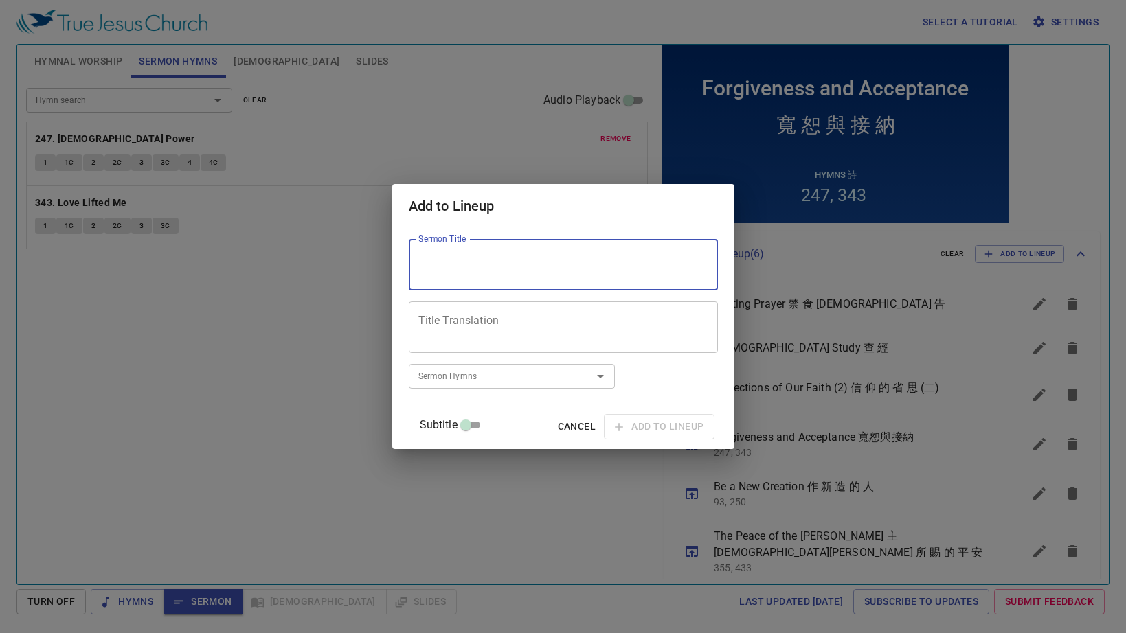
drag, startPoint x: 533, startPoint y: 273, endPoint x: 519, endPoint y: 279, distance: 15.7
click at [524, 278] on div "Sermon Title" at bounding box center [563, 265] width 309 height 52
type textarea "The Law of Giving Life"
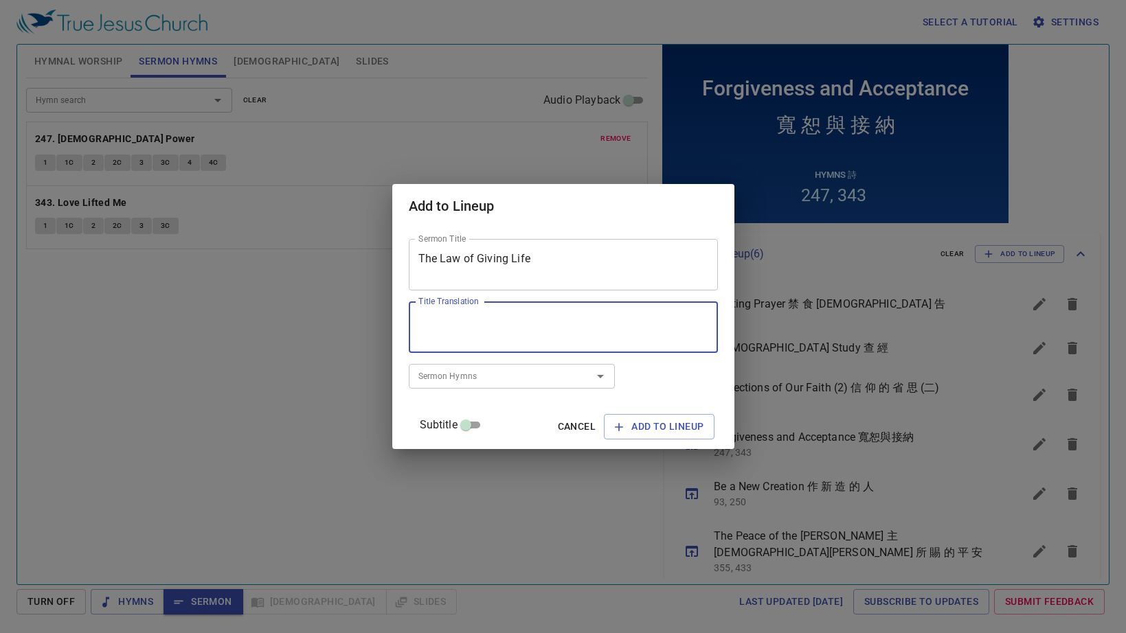
click at [532, 324] on textarea "Title Translation" at bounding box center [563, 328] width 290 height 26
paste textarea "賜生命的律"
click at [451, 319] on textarea "賜生命的律" at bounding box center [563, 328] width 290 height 26
type textarea "賜 生 命 的 律"
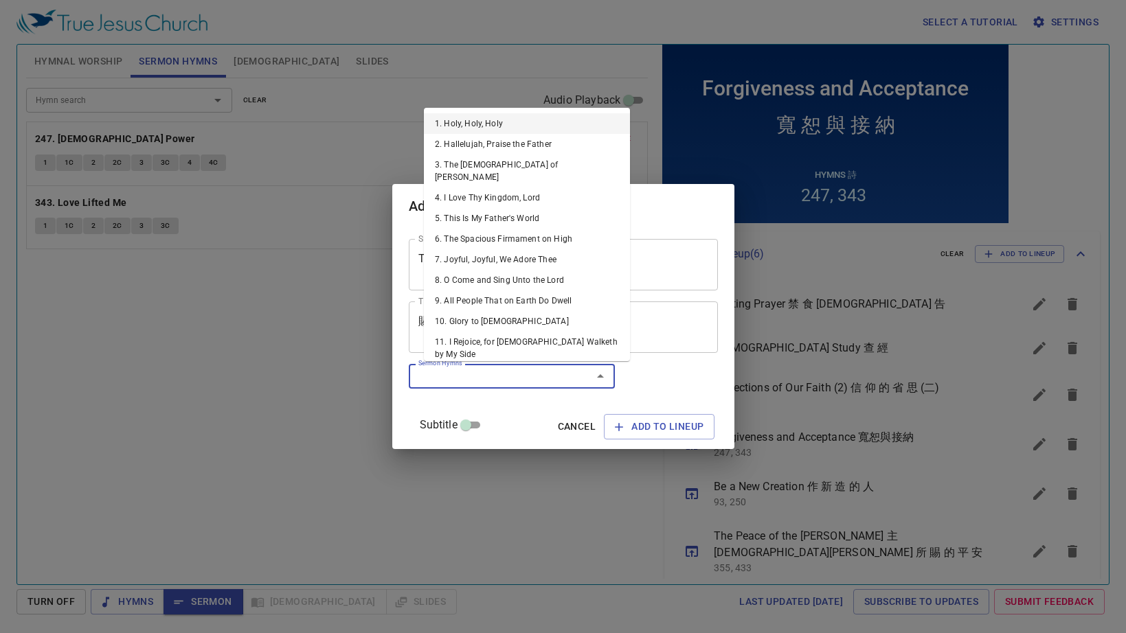
click at [0, 0] on input "Sermon Hymns" at bounding box center [0, 0] width 0 height 0
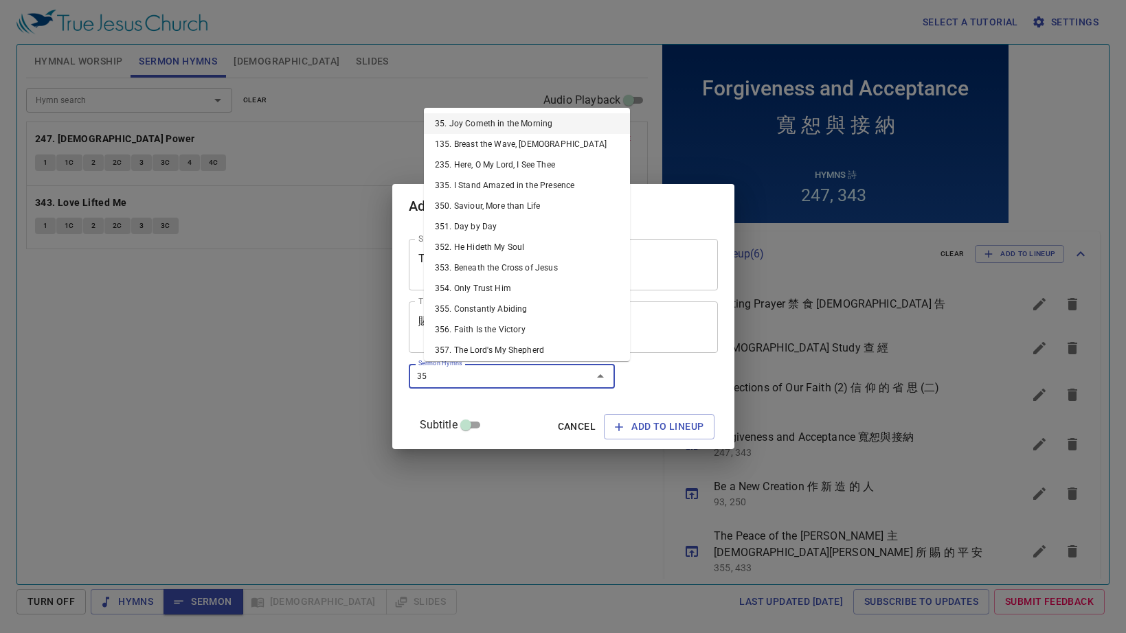
type input "358"
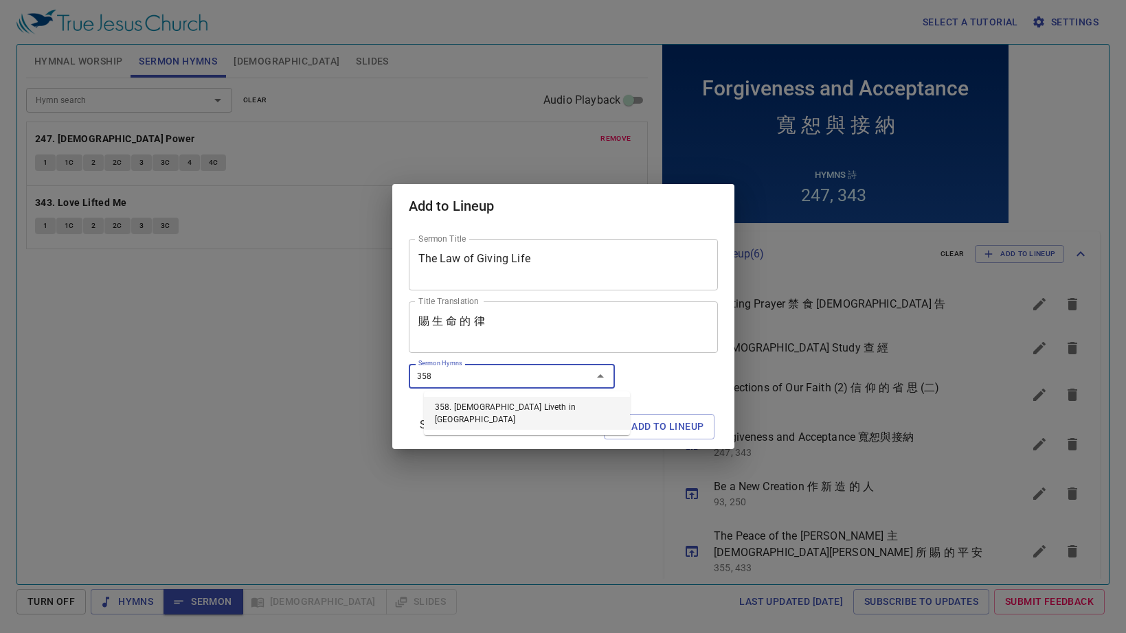
click at [0, 0] on li "358. Christ Liveth in Me" at bounding box center [0, 0] width 0 height 0
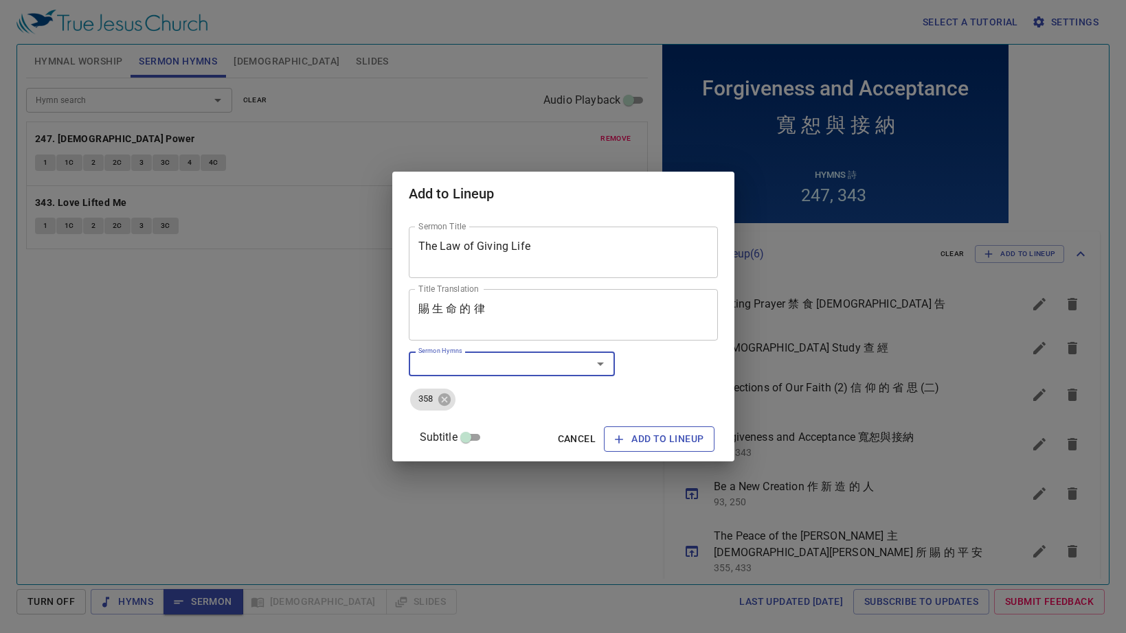
click at [622, 434] on span "Add to Lineup" at bounding box center [659, 439] width 89 height 17
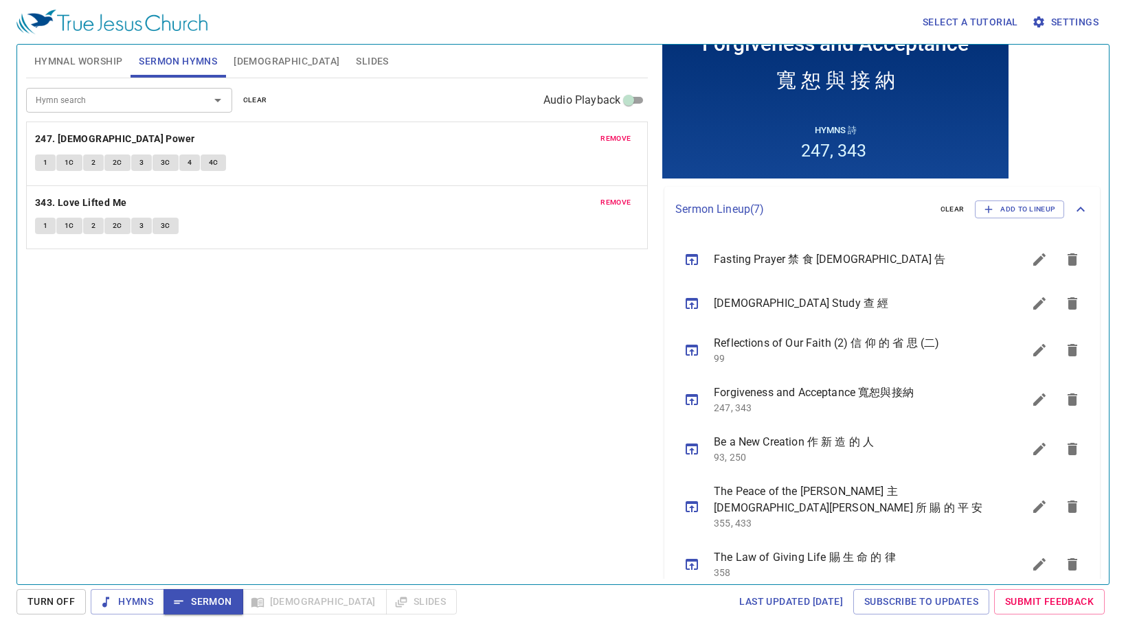
scroll to position [234, 0]
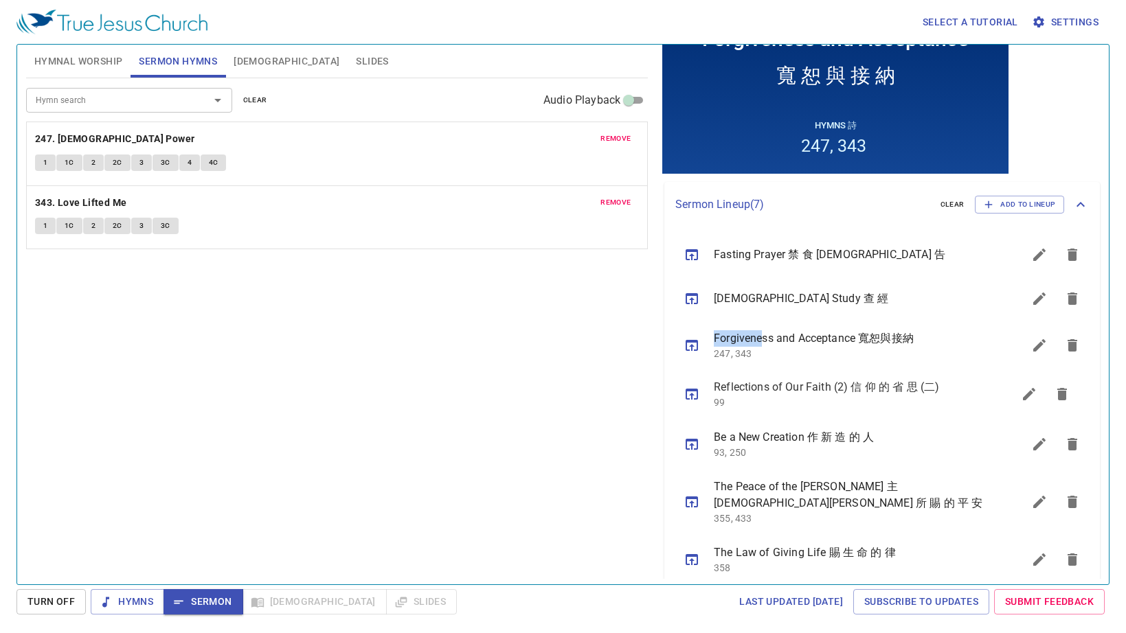
drag, startPoint x: 742, startPoint y: 340, endPoint x: 765, endPoint y: 390, distance: 55.3
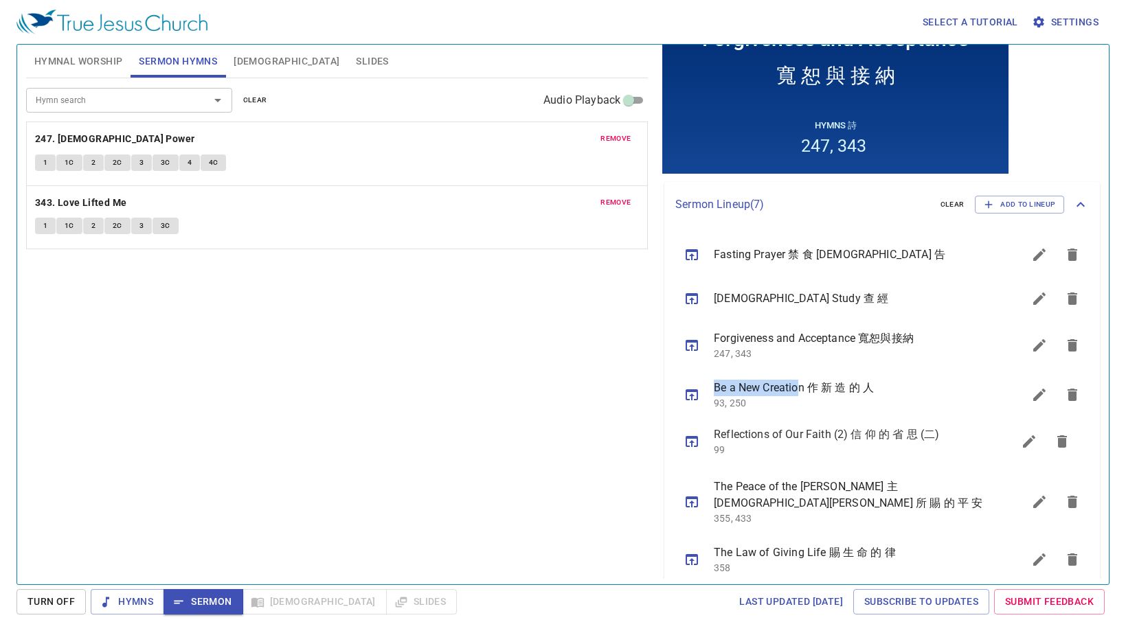
drag, startPoint x: 795, startPoint y: 390, endPoint x: 799, endPoint y: 442, distance: 52.4
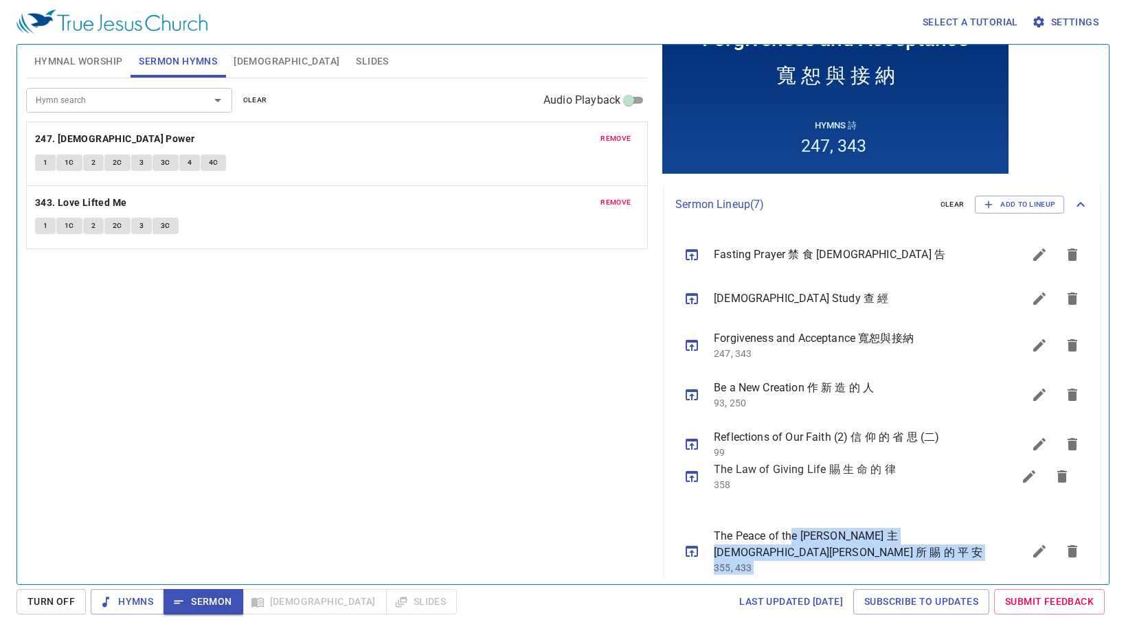
drag, startPoint x: 790, startPoint y: 541, endPoint x: 791, endPoint y: 472, distance: 69.4
click at [791, 472] on ul "Fasting Prayer 禁 食 禱 告 Bible Study 查 經 Forgiveness and Acceptance 寬恕與接納 247, 34…" at bounding box center [881, 408] width 435 height 363
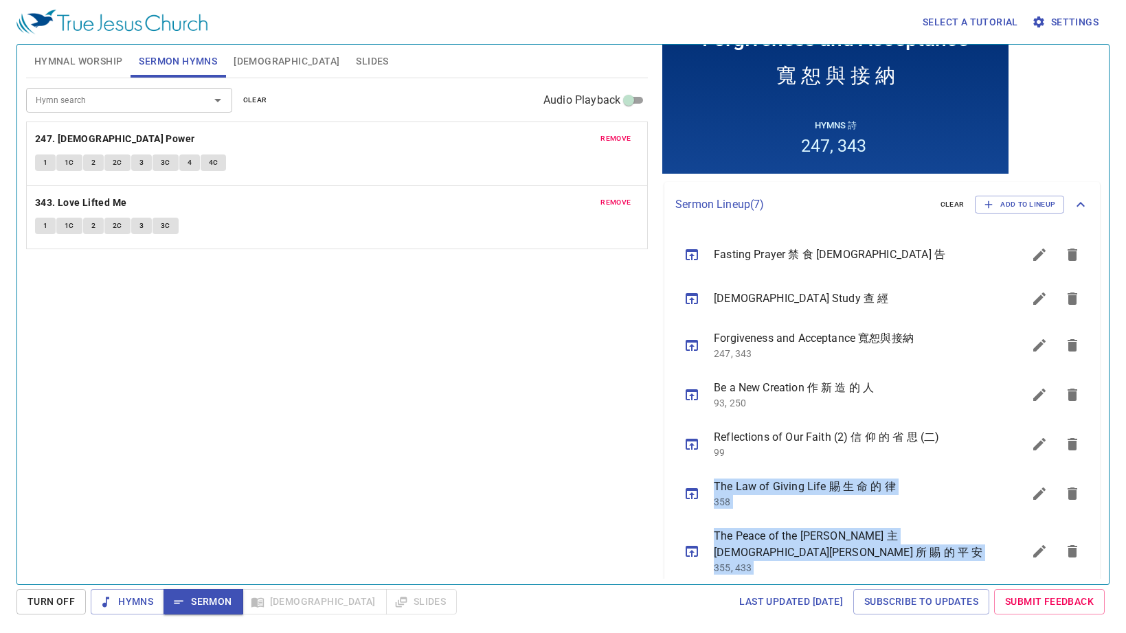
click at [348, 51] on button "Slides" at bounding box center [372, 61] width 49 height 33
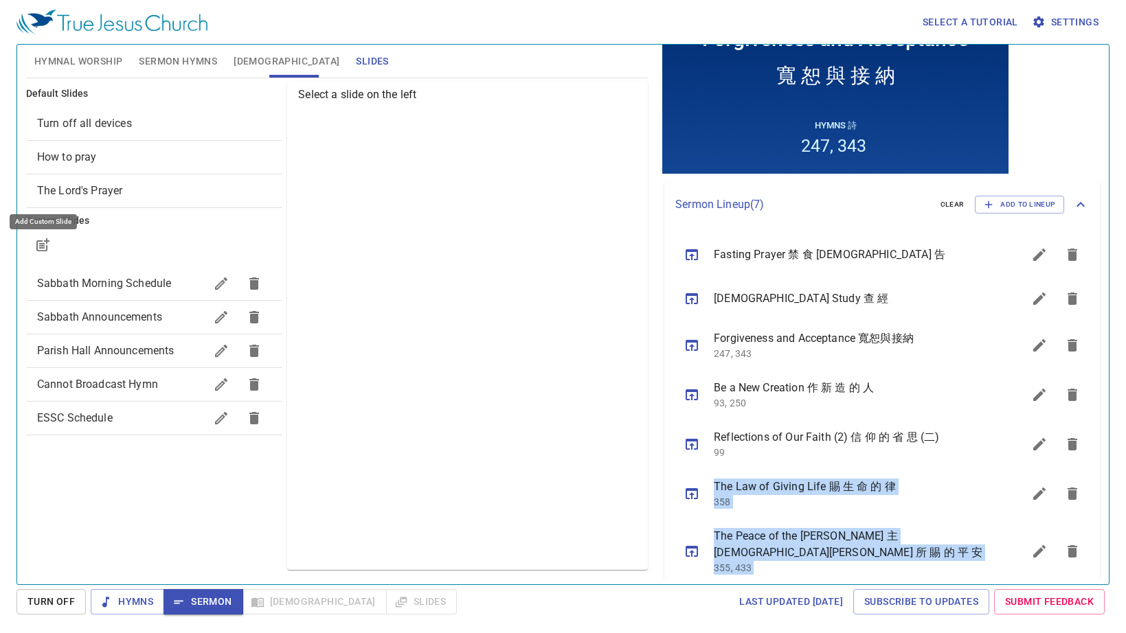
click at [42, 244] on icon "button" at bounding box center [44, 243] width 10 height 10
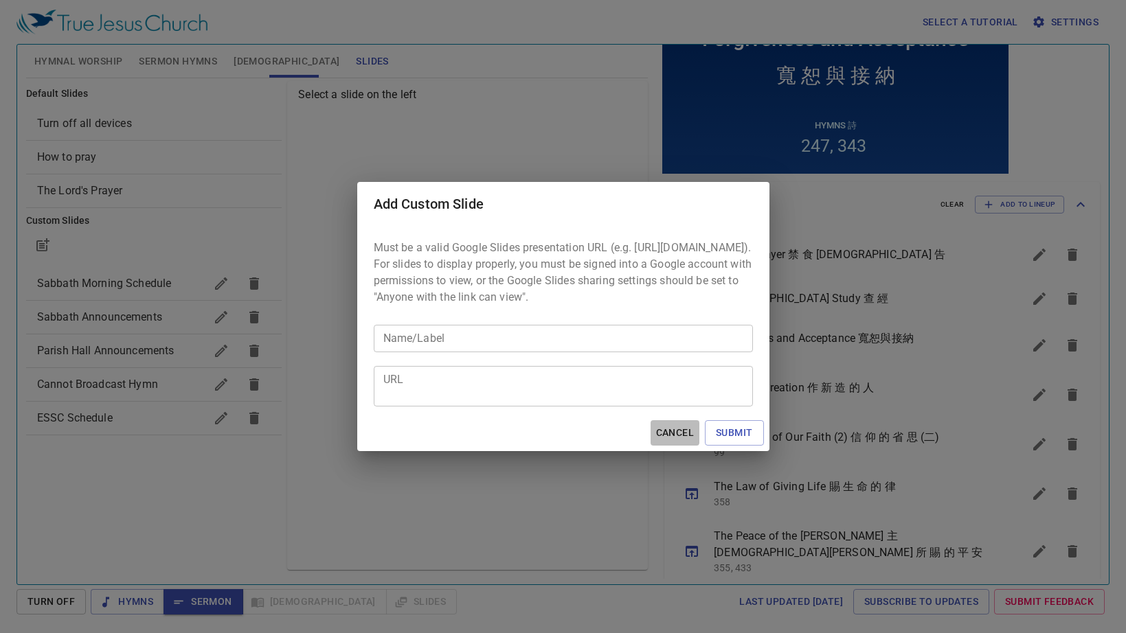
click at [0, 0] on span "Cancel" at bounding box center [0, 0] width 0 height 0
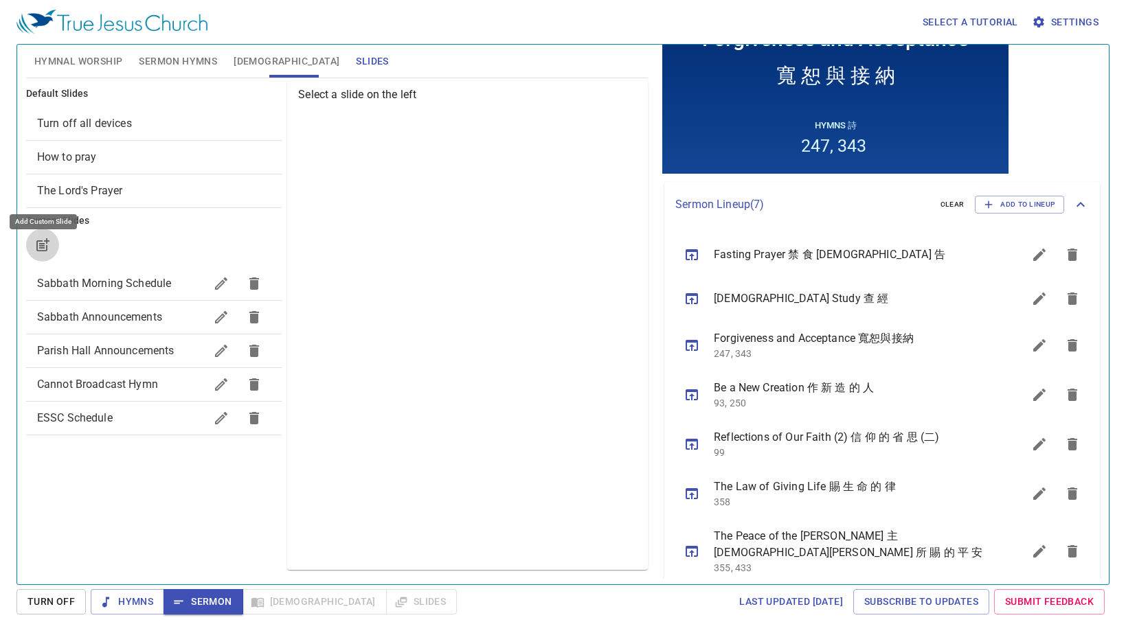
click at [44, 240] on icon "button" at bounding box center [44, 243] width 10 height 10
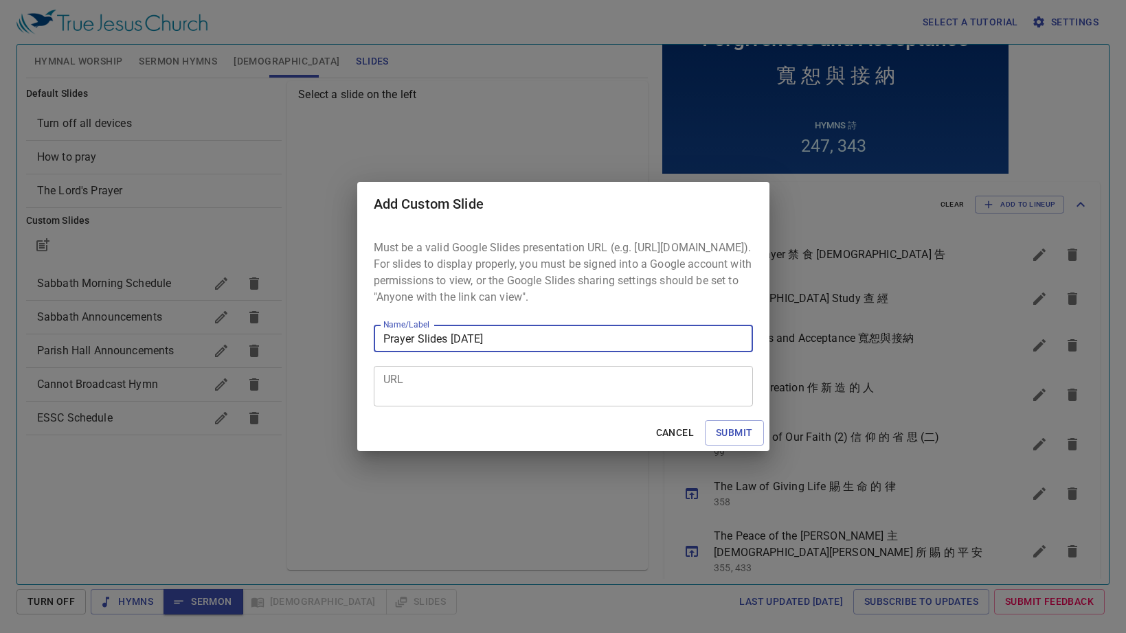
type input "Prayer Slides 2025-09-05"
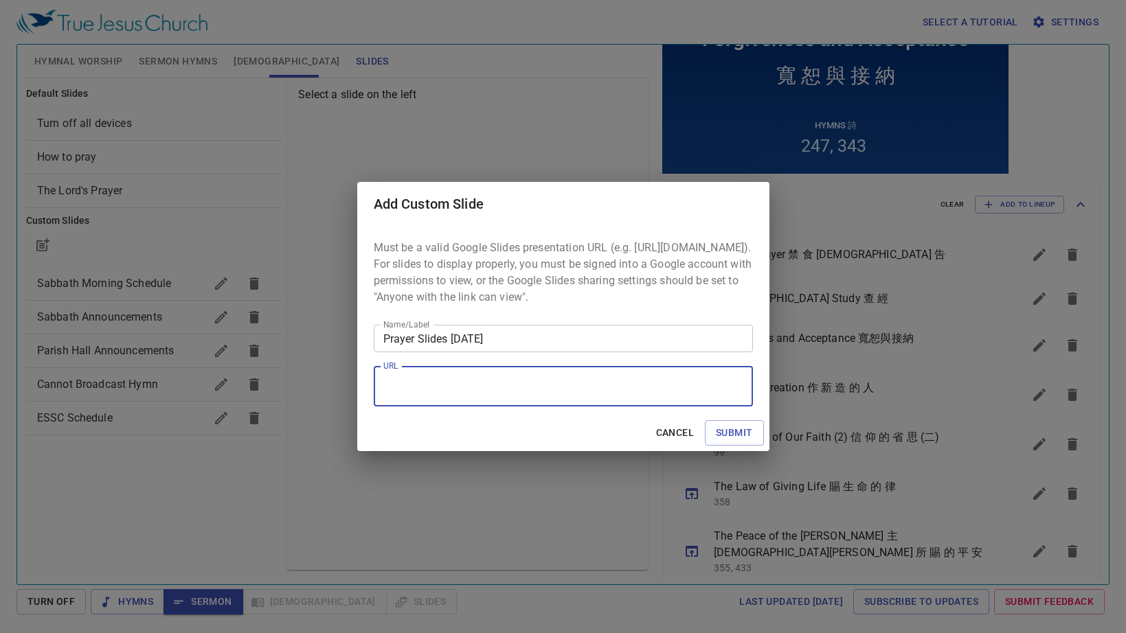
click at [0, 0] on textarea "URL" at bounding box center [0, 0] width 0 height 0
paste textarea "https://docs.google.com/presentation/d/1HV9tibN6sSPTITgduWtbl41Juv7Zkn4IbwfeaEM…"
type textarea "https://docs.google.com/presentation/d/1HV9tibN6sSPTITgduWtbl41Juv7Zkn4IbwfeaEM…"
click at [0, 0] on span "Submit" at bounding box center [0, 0] width 0 height 0
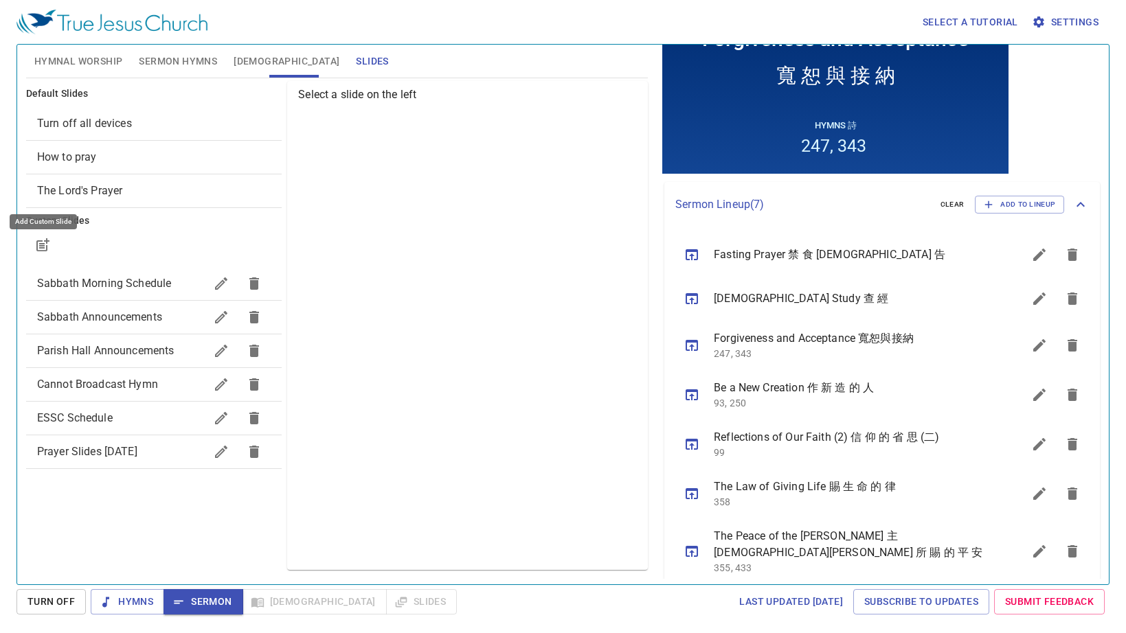
click at [135, 460] on div "Prayer Slides 2025-09-05" at bounding box center [154, 451] width 256 height 33
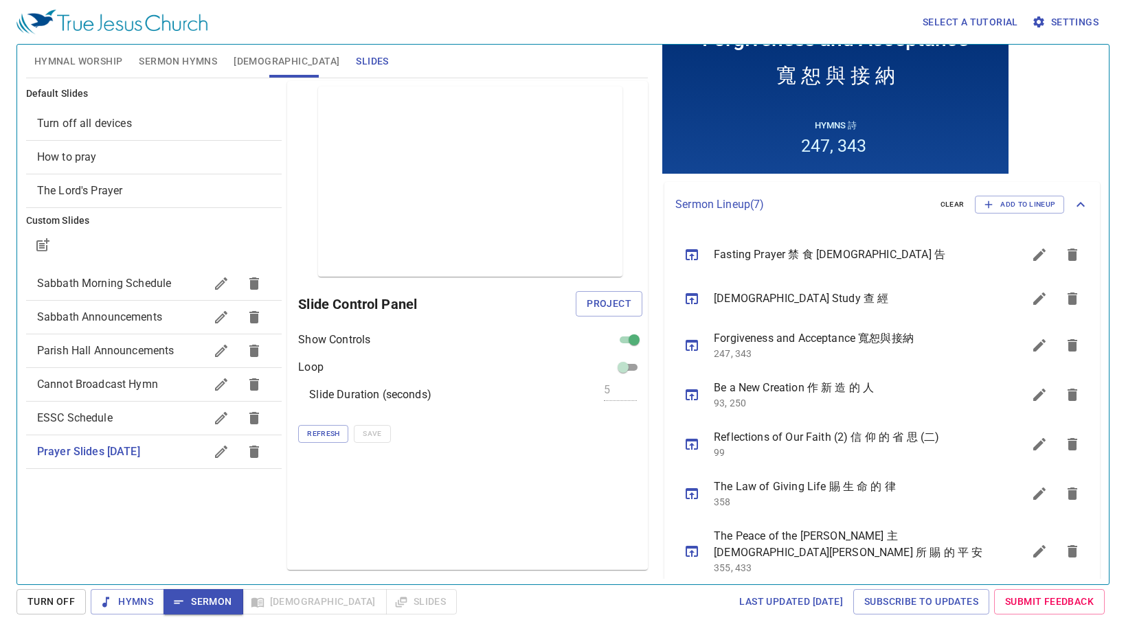
click at [183, 62] on span "Sermon Hymns" at bounding box center [178, 61] width 78 height 17
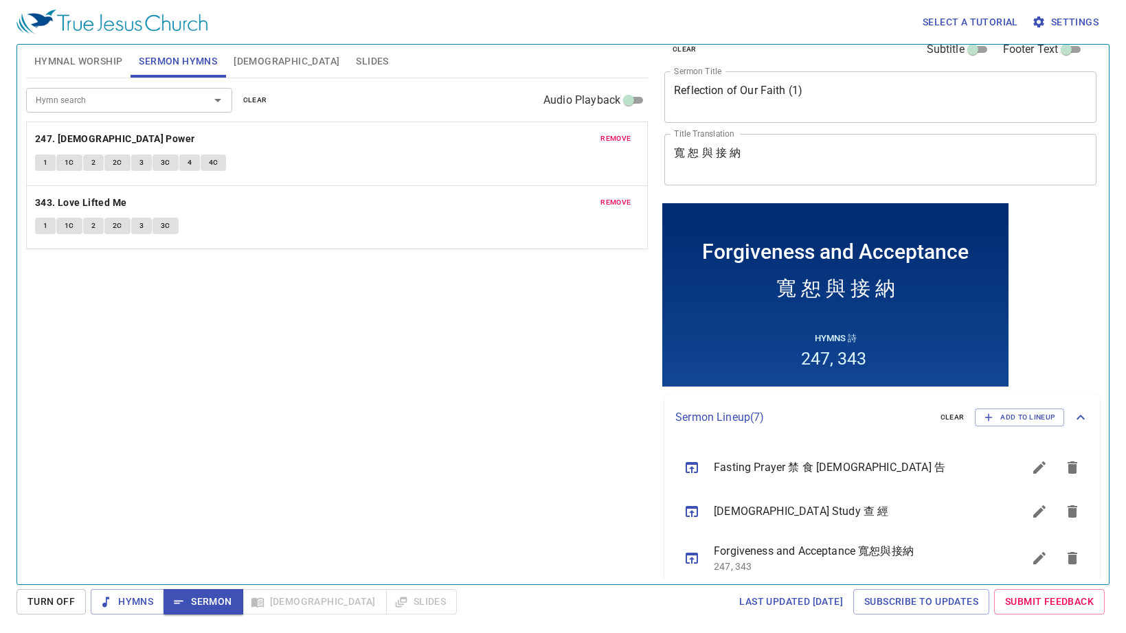
scroll to position [0, 0]
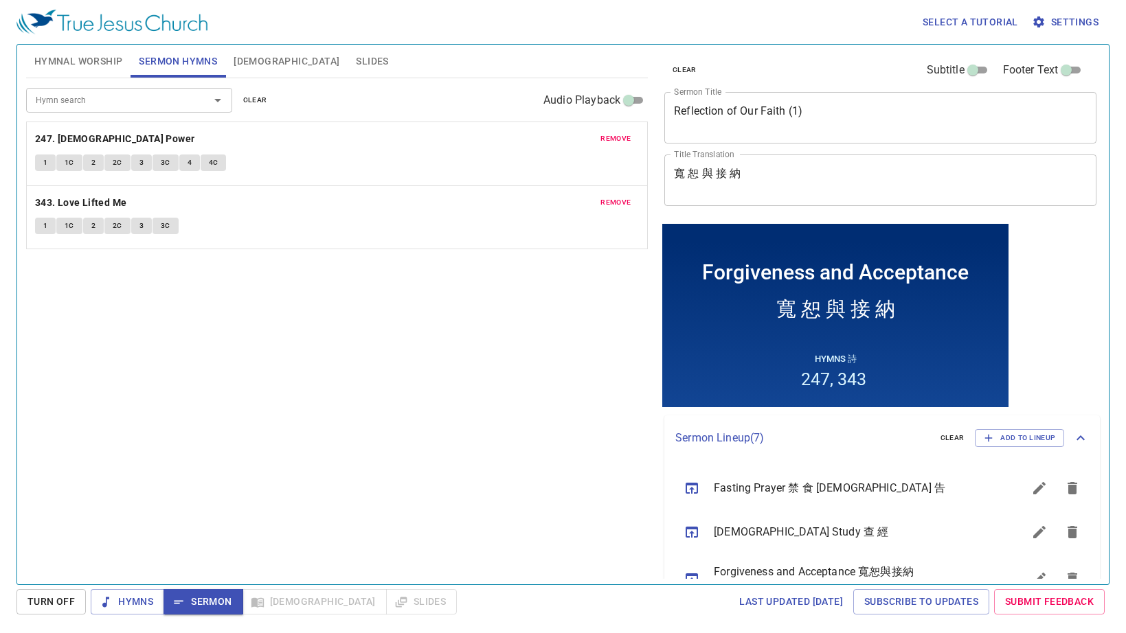
click at [356, 61] on span "Slides" at bounding box center [372, 61] width 32 height 17
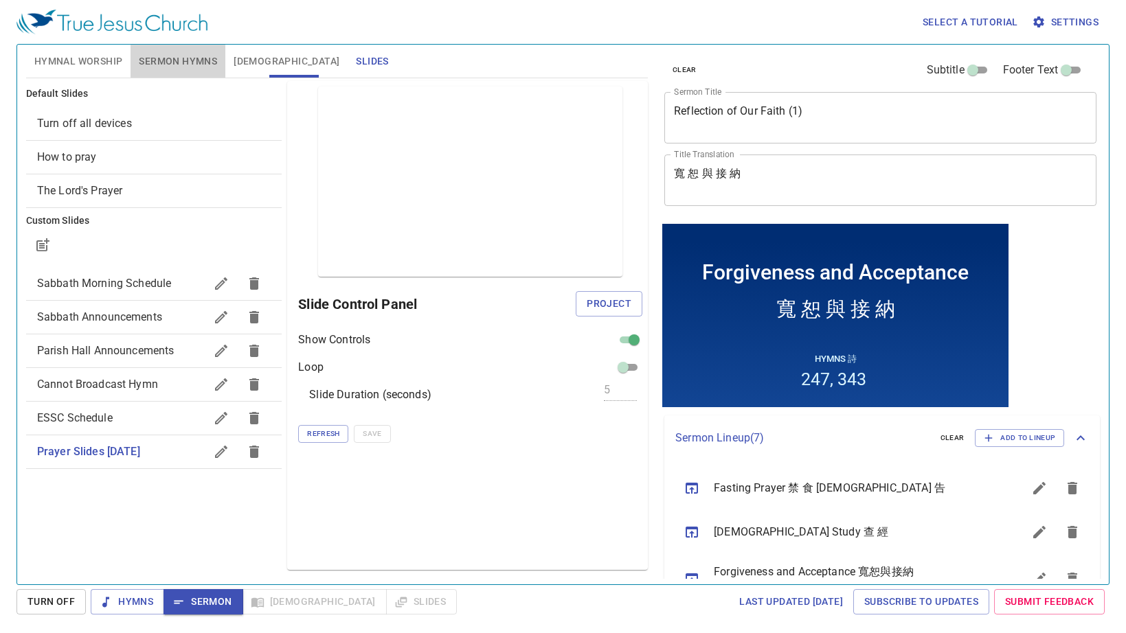
click at [170, 62] on span "Sermon Hymns" at bounding box center [178, 61] width 78 height 17
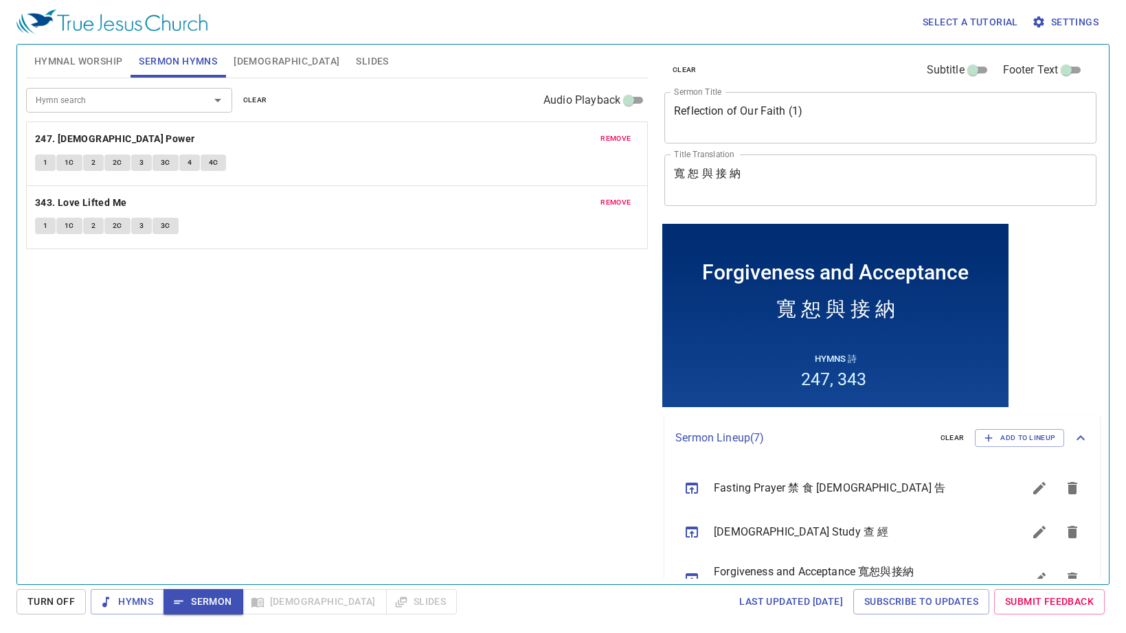
click at [41, 220] on button "1" at bounding box center [45, 226] width 21 height 16
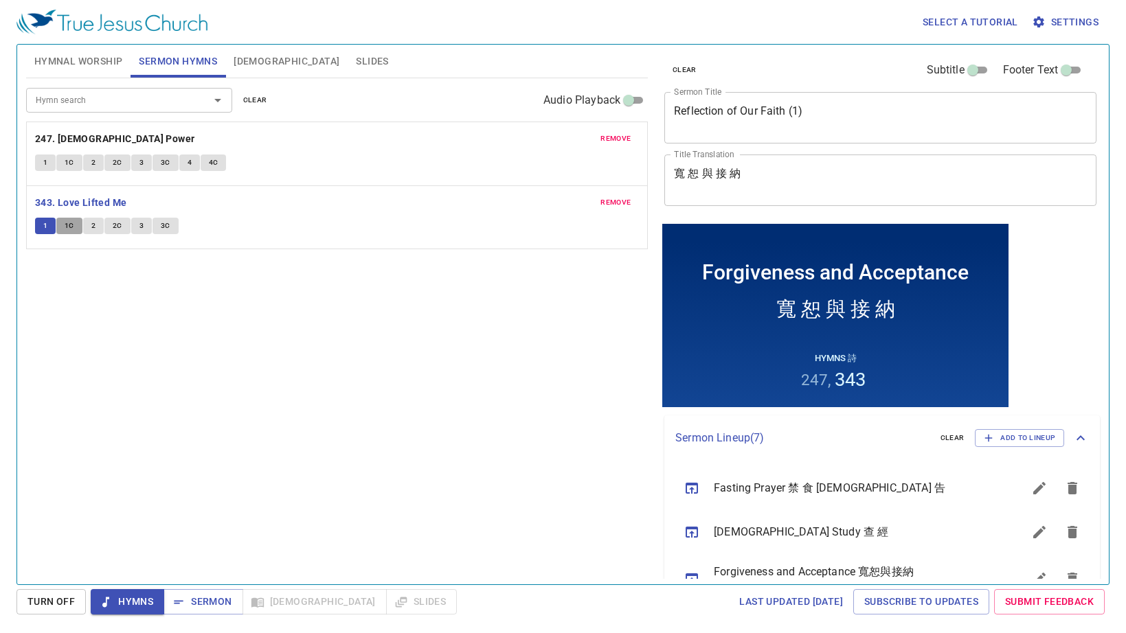
click at [67, 225] on span "1C" at bounding box center [70, 226] width 10 height 12
click at [93, 224] on span "2" at bounding box center [93, 226] width 4 height 12
click at [113, 225] on span "2C" at bounding box center [118, 226] width 10 height 12
click at [135, 228] on button "3" at bounding box center [141, 226] width 21 height 16
click at [164, 227] on span "3C" at bounding box center [166, 226] width 10 height 12
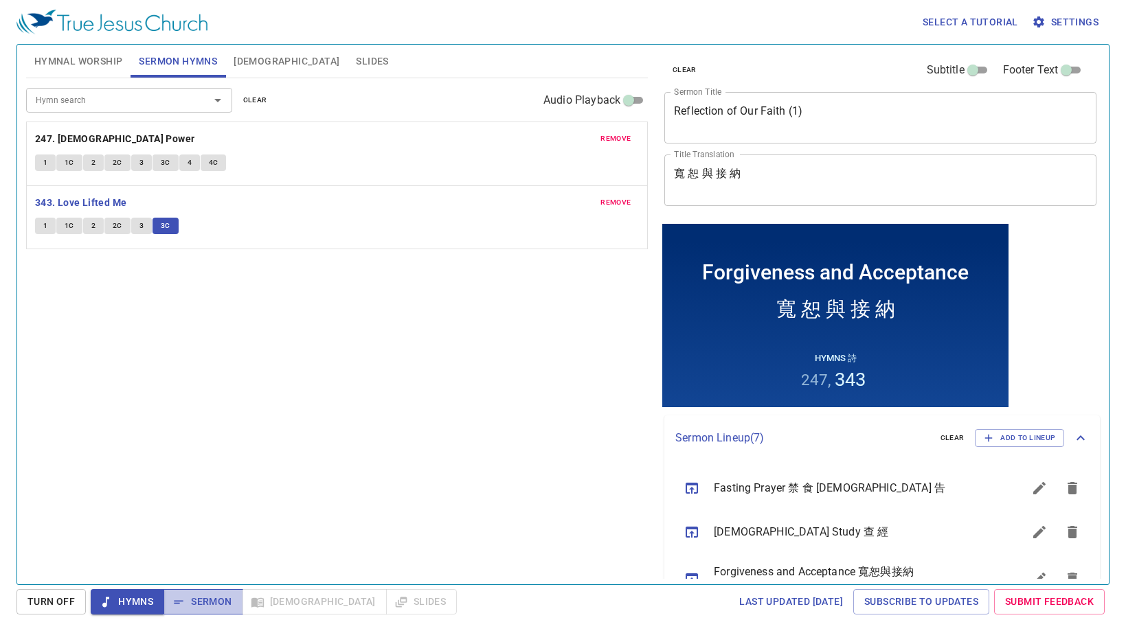
click at [0, 0] on span "Sermon" at bounding box center [0, 0] width 0 height 0
click at [356, 62] on span "Slides" at bounding box center [372, 61] width 32 height 17
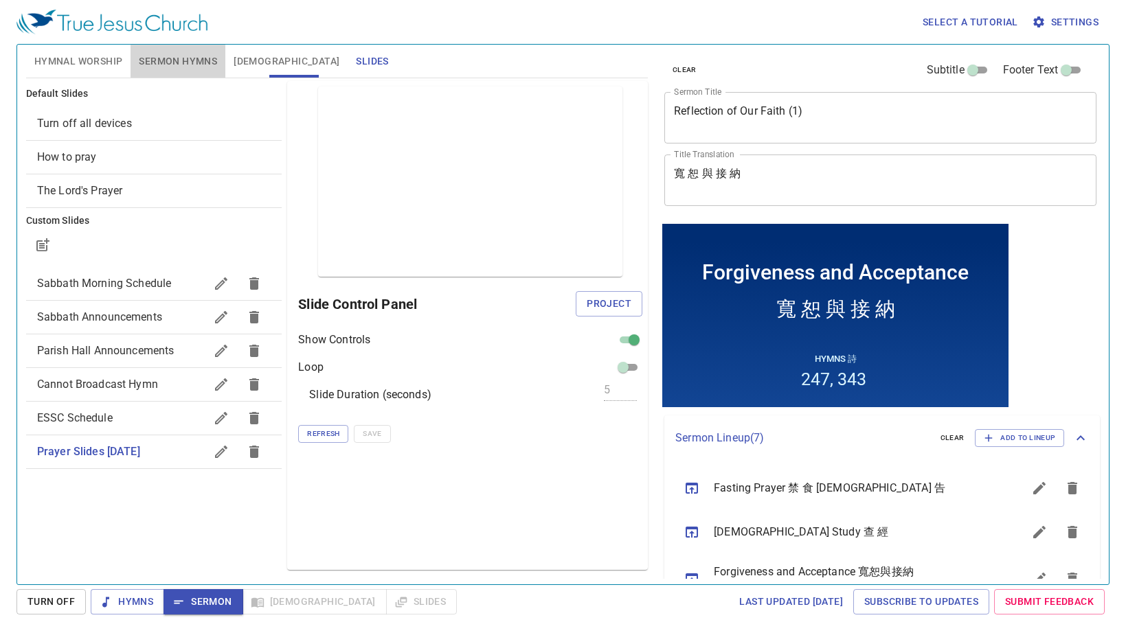
click at [196, 60] on span "Sermon Hymns" at bounding box center [178, 61] width 78 height 17
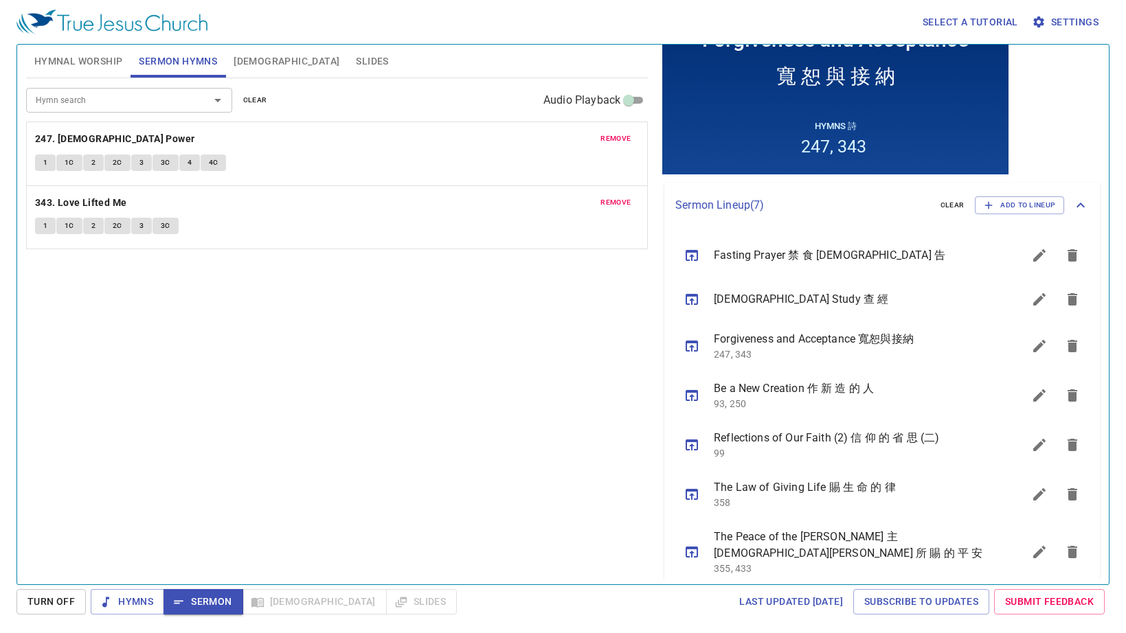
scroll to position [234, 0]
click at [356, 55] on span "Slides" at bounding box center [372, 61] width 32 height 17
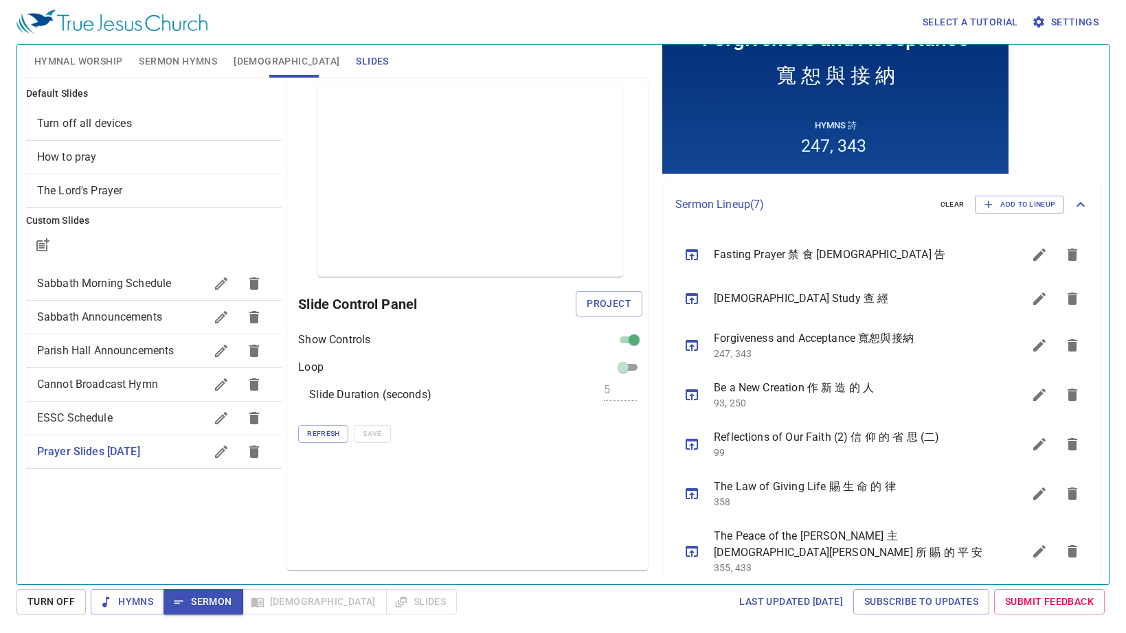
click at [133, 318] on span "Sabbath Announcements" at bounding box center [99, 316] width 125 height 13
checkbox input "false"
click at [109, 418] on span "ESSC Schedule" at bounding box center [75, 417] width 76 height 13
click at [611, 304] on span "Project" at bounding box center [609, 303] width 45 height 17
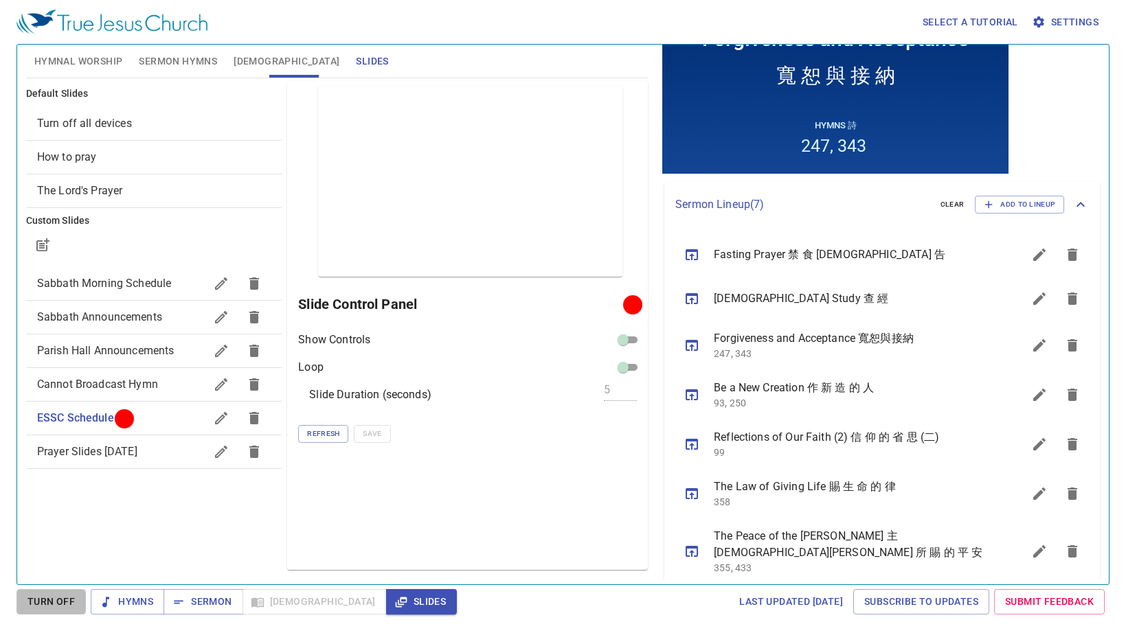
click at [0, 0] on span "Turn Off" at bounding box center [0, 0] width 0 height 0
